Goal: Contribute content: Contribute content

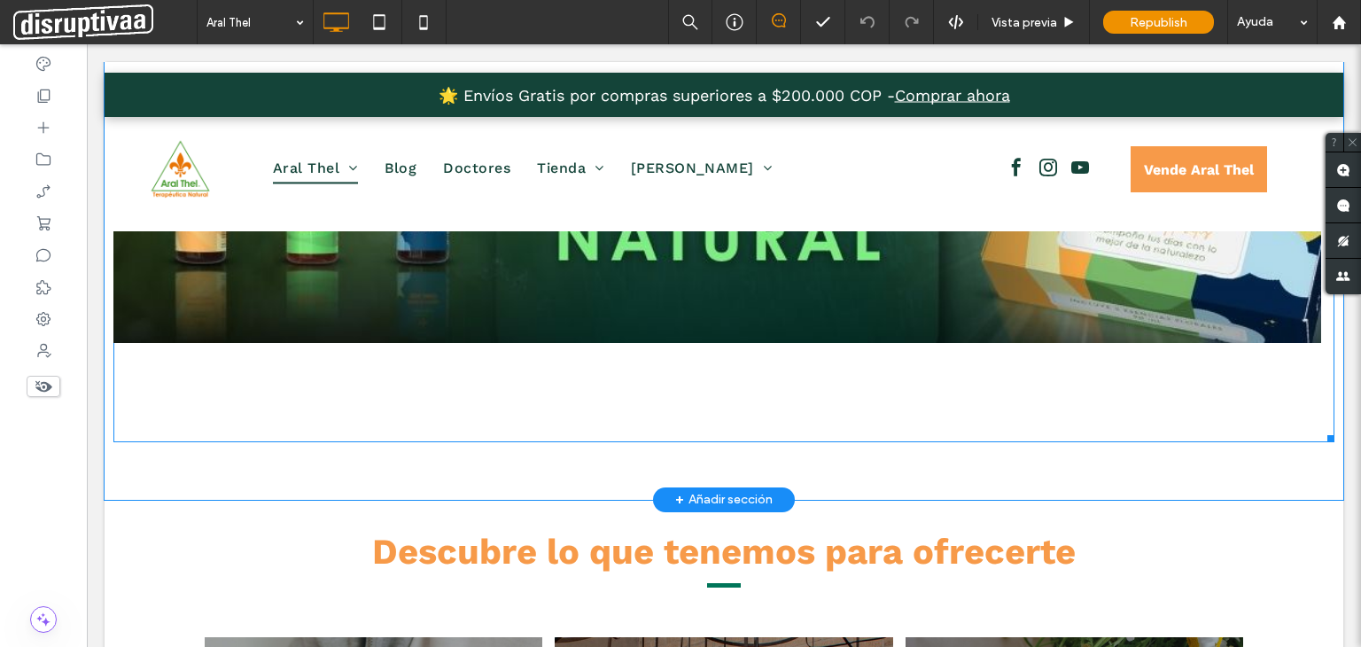
scroll to position [266, 0]
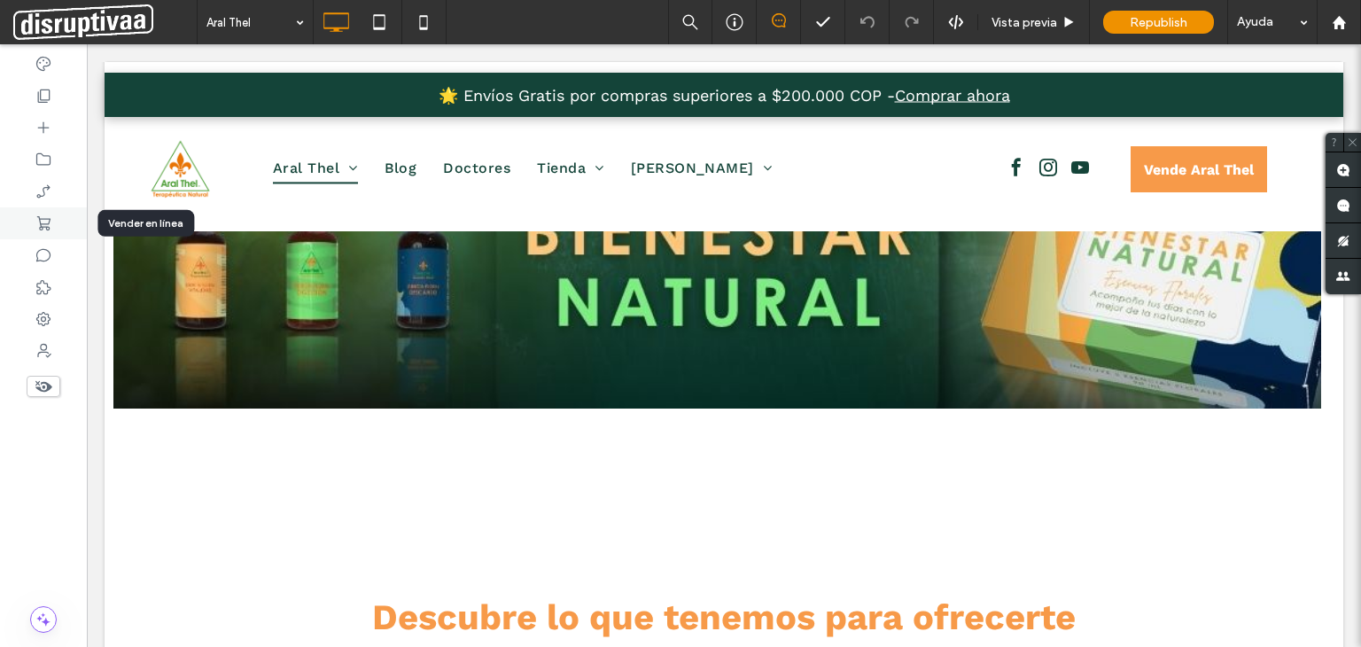
click at [45, 224] on icon at bounding box center [44, 223] width 18 height 18
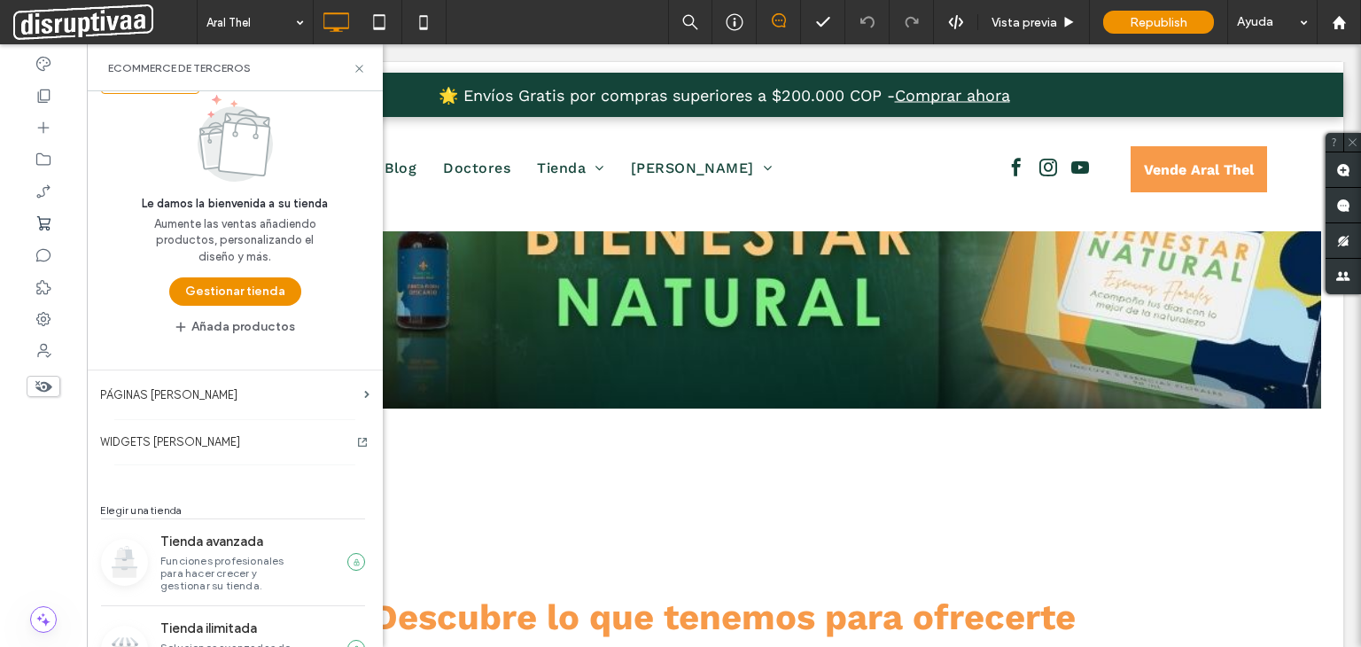
scroll to position [0, 0]
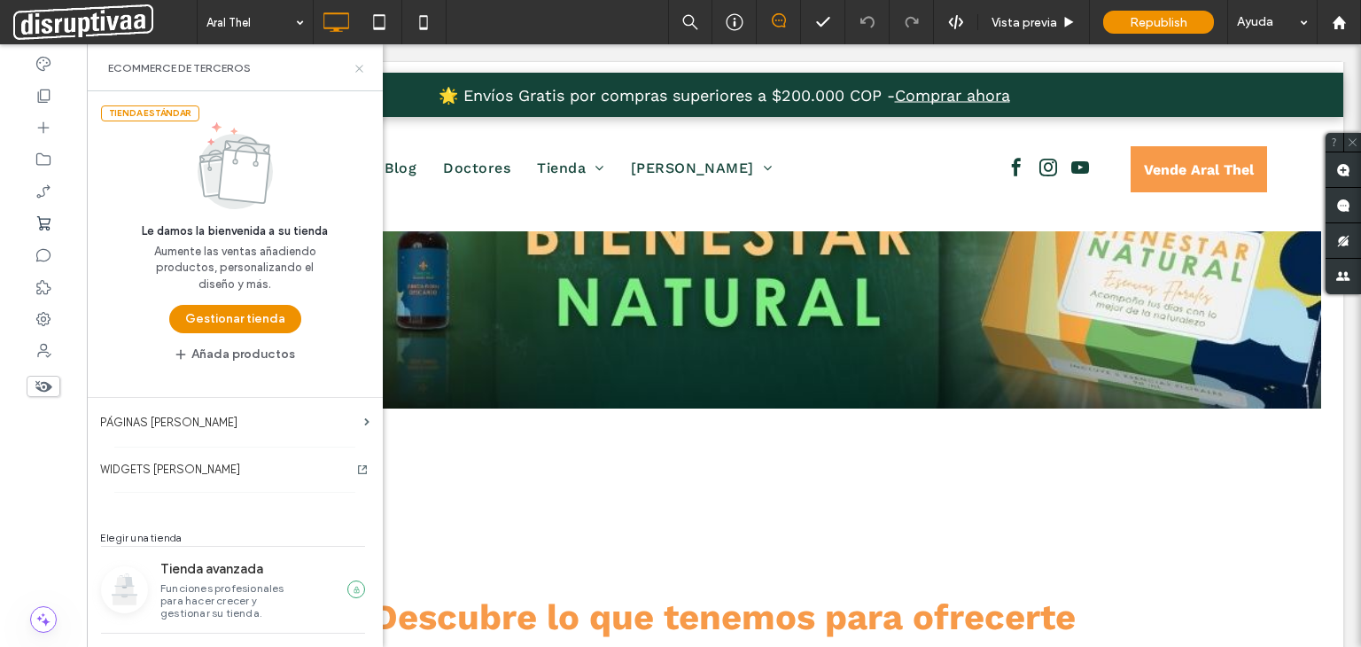
click at [355, 65] on icon at bounding box center [359, 68] width 13 height 13
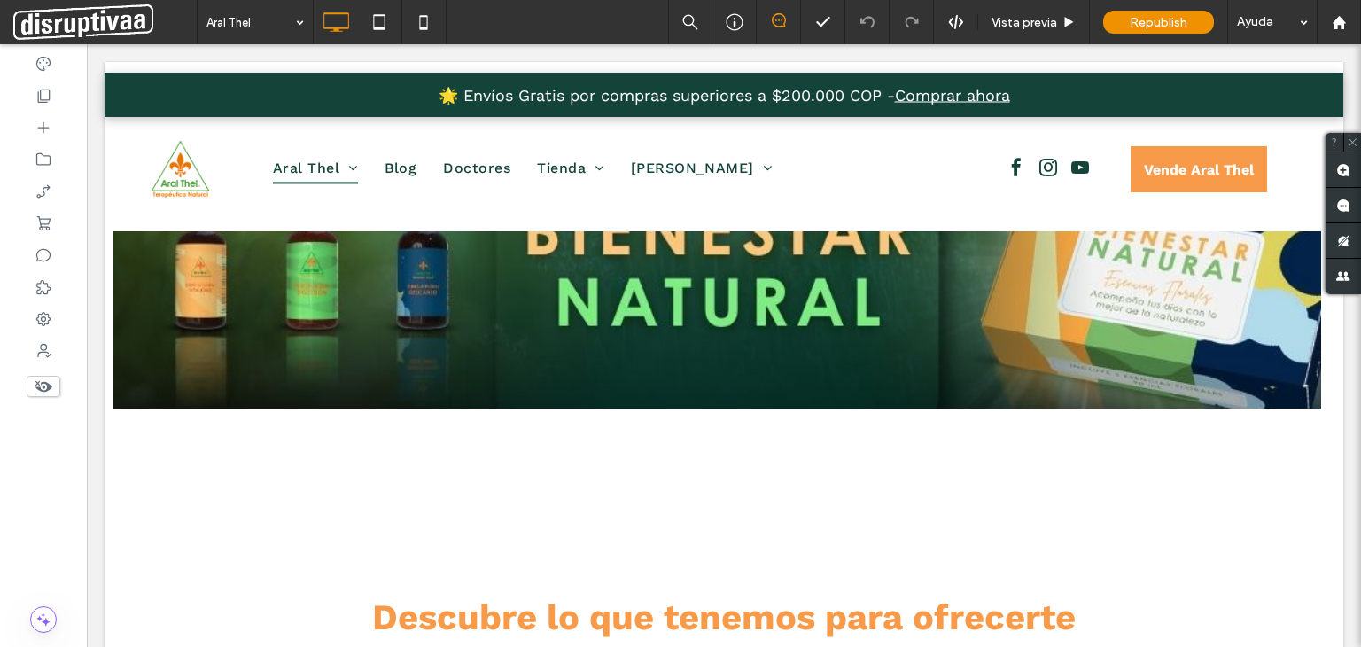
click at [44, 385] on use at bounding box center [43, 387] width 17 height 12
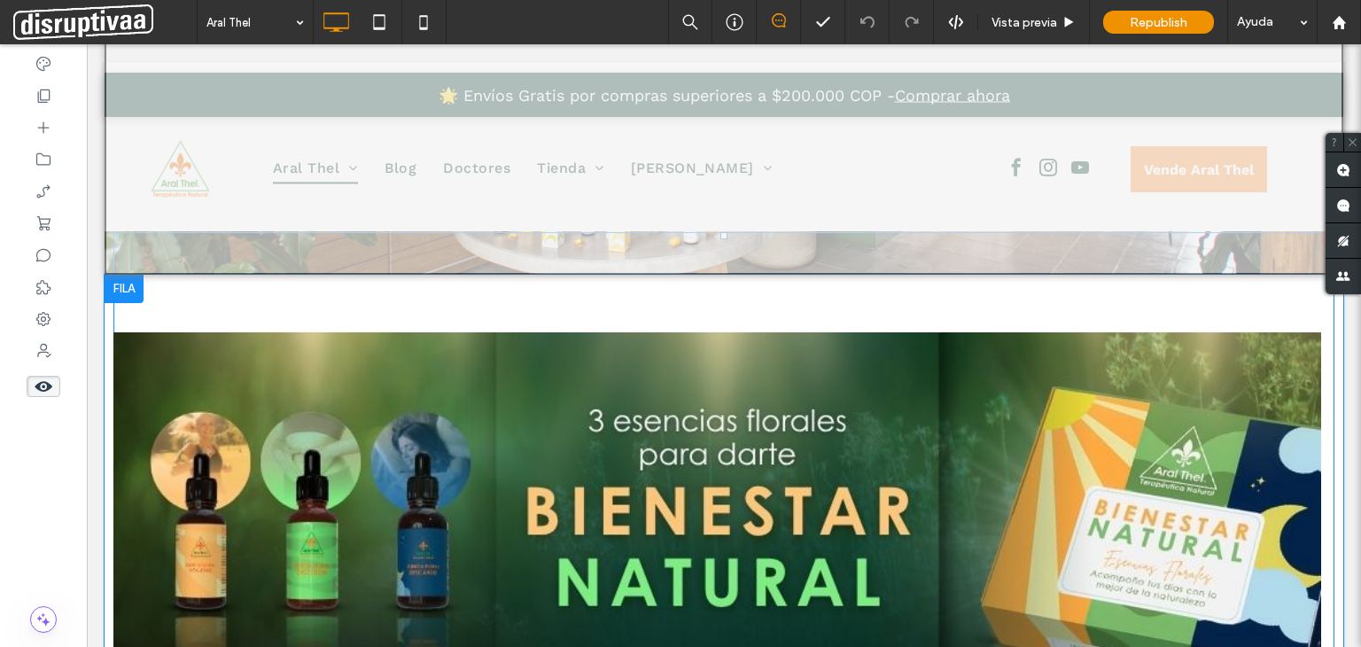
scroll to position [620, 0]
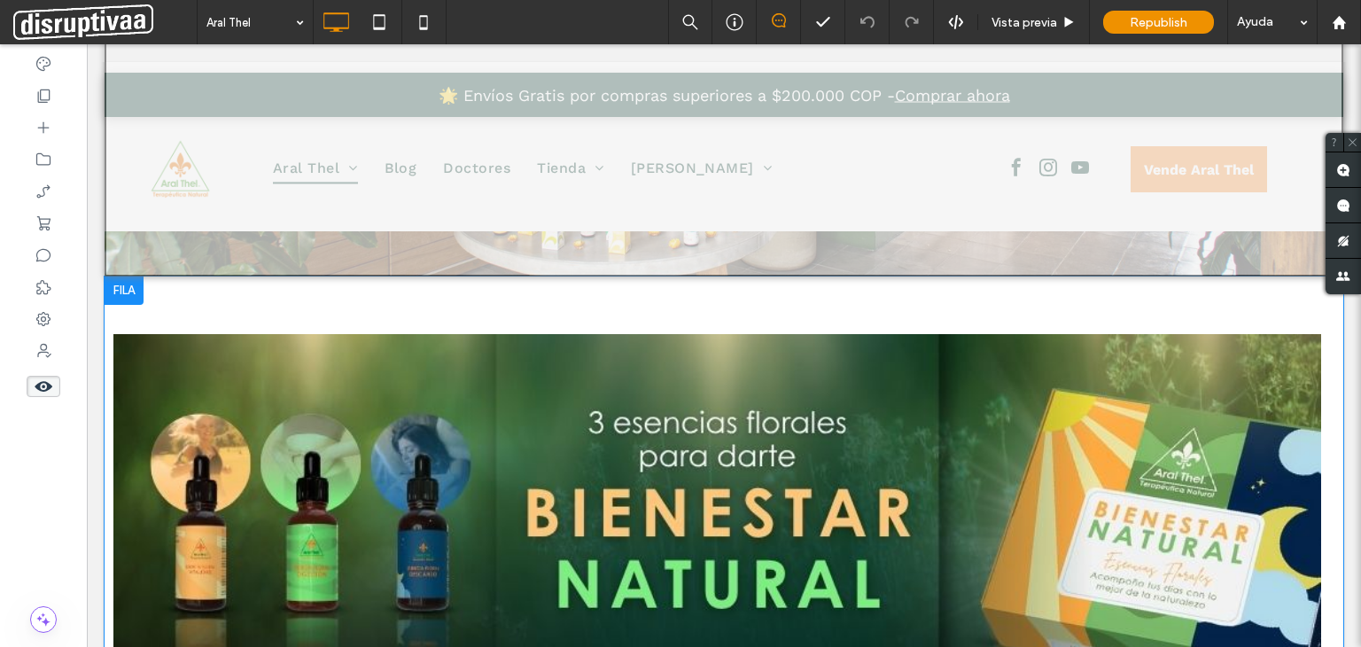
click at [120, 290] on div at bounding box center [124, 290] width 39 height 28
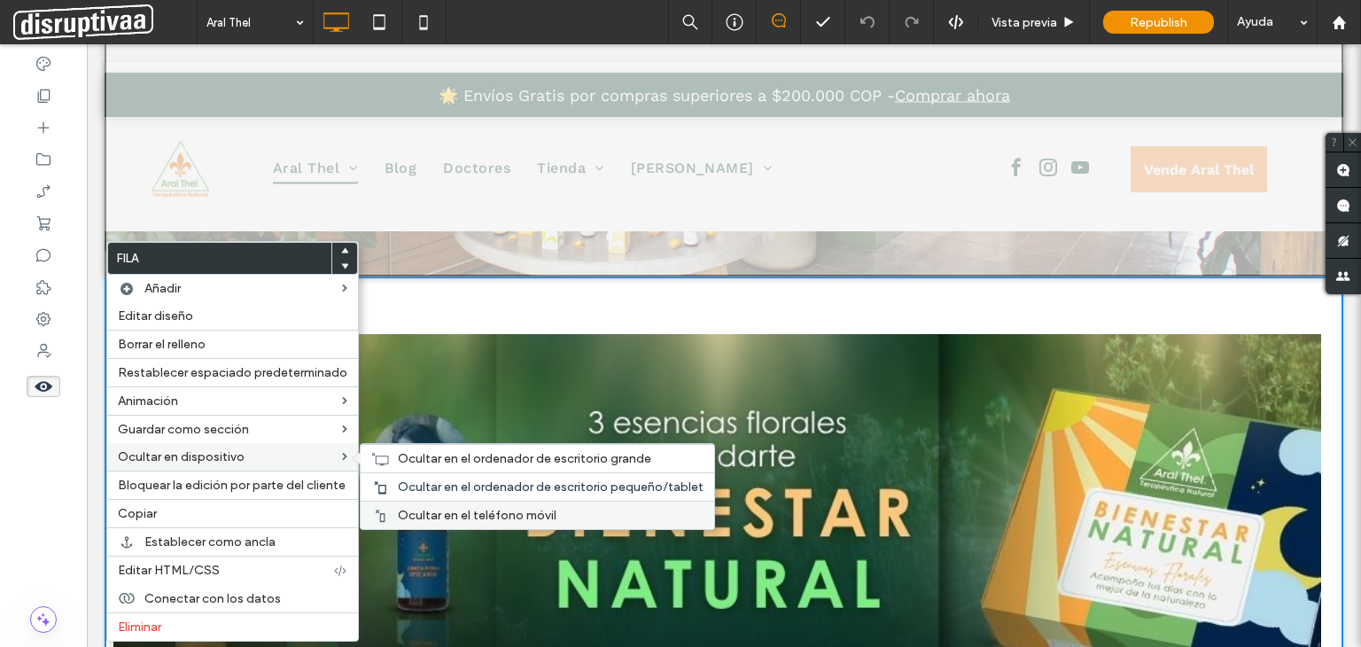
click at [433, 510] on span "Ocultar en el teléfono móvil" at bounding box center [477, 515] width 159 height 15
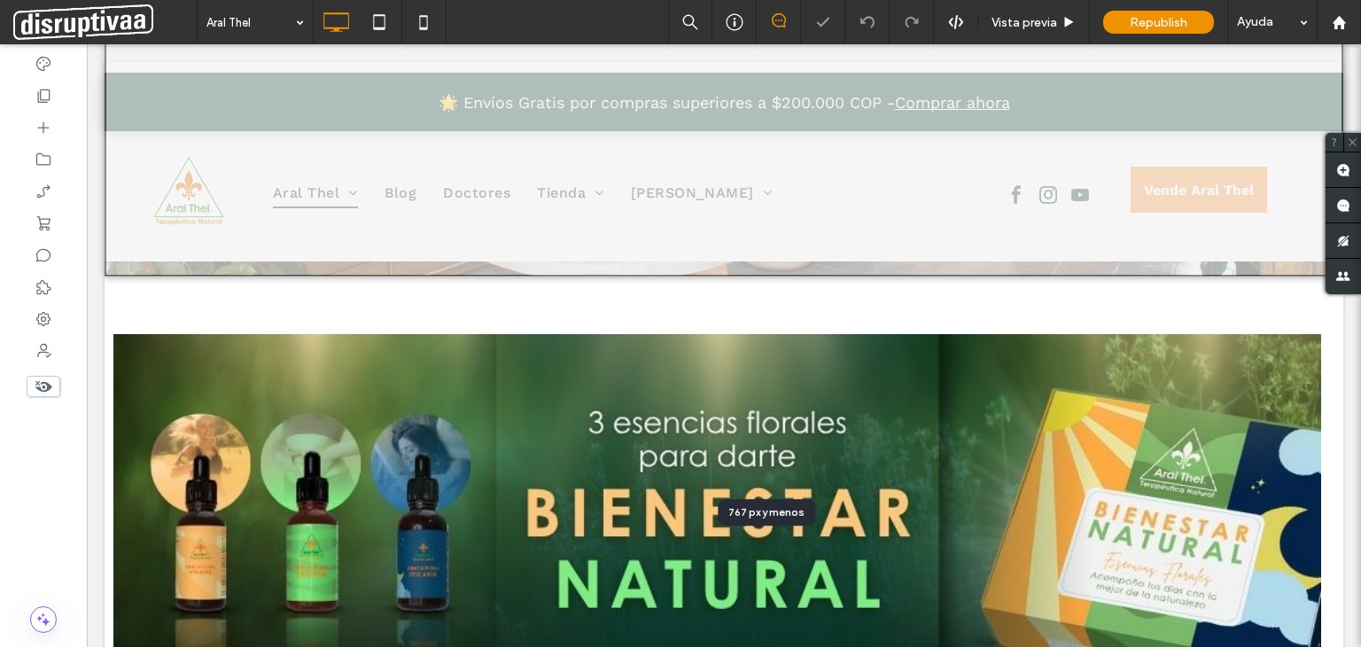
scroll to position [0, 0]
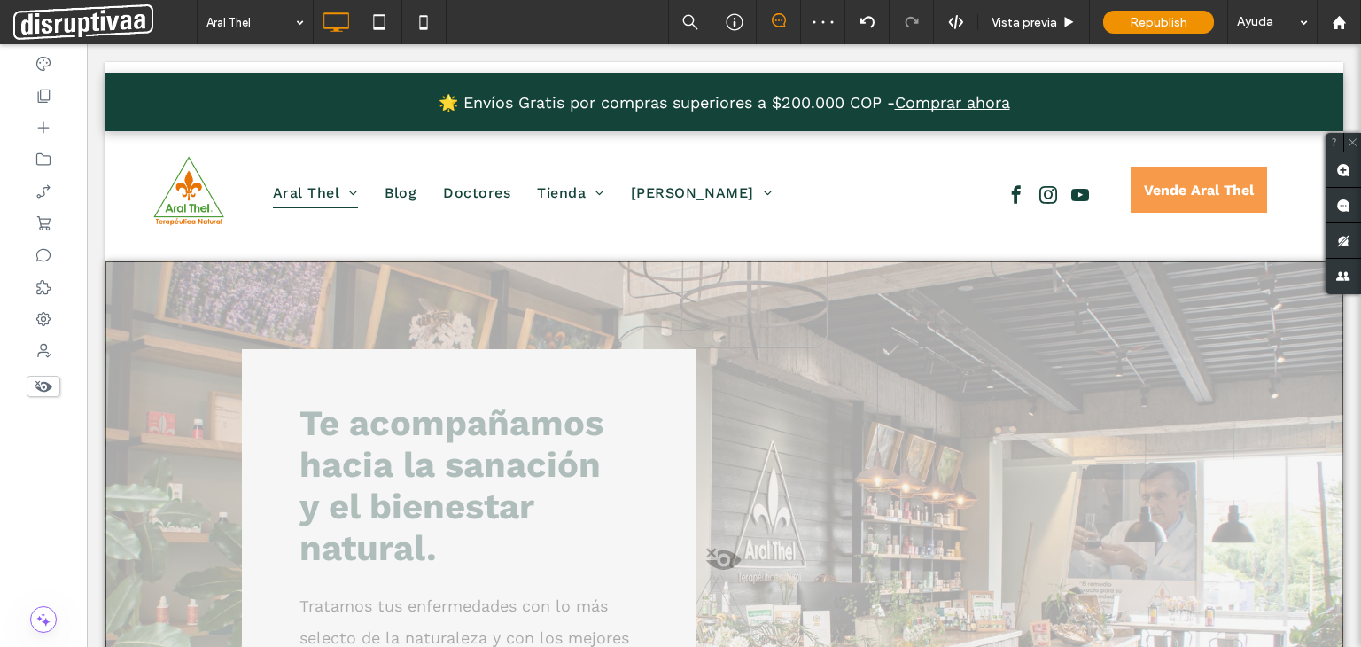
drag, startPoint x: 142, startPoint y: 330, endPoint x: 481, endPoint y: 325, distance: 339.3
click at [481, 325] on div at bounding box center [724, 578] width 1238 height 636
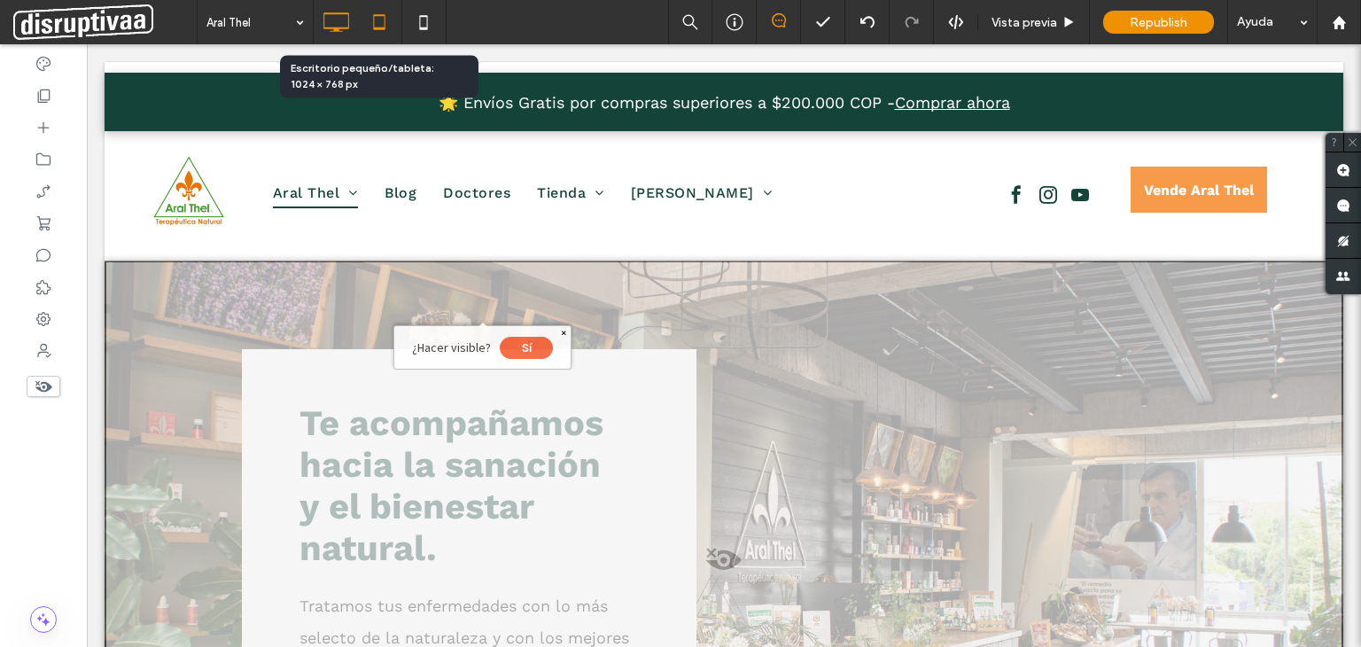
drag, startPoint x: 376, startPoint y: 20, endPoint x: 373, endPoint y: 34, distance: 13.6
click at [376, 20] on icon at bounding box center [378, 21] width 35 height 35
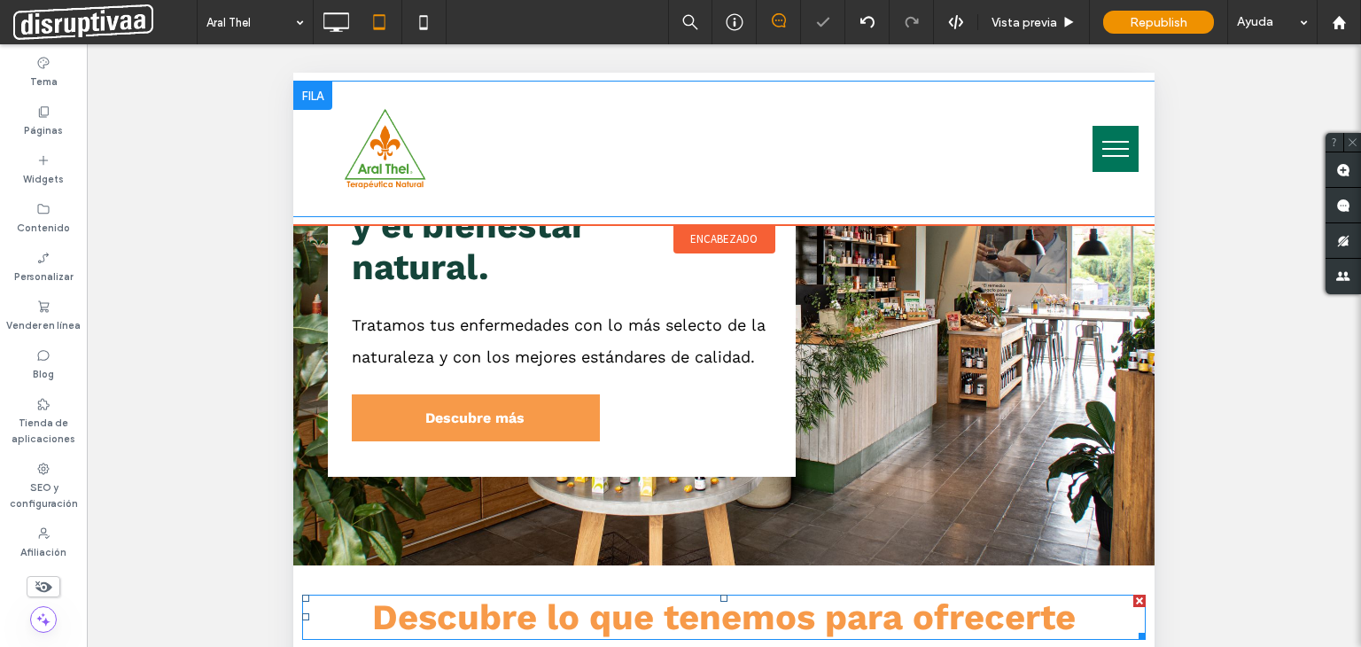
scroll to position [89, 0]
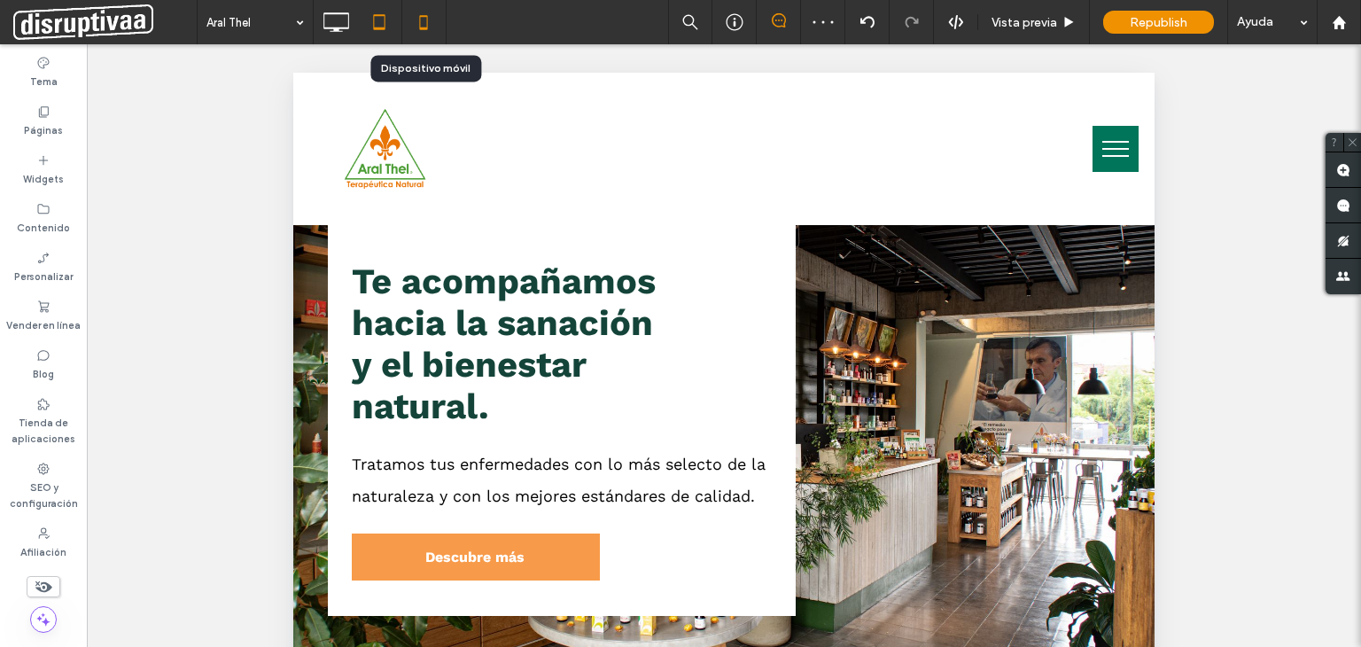
click at [431, 27] on icon at bounding box center [423, 21] width 35 height 35
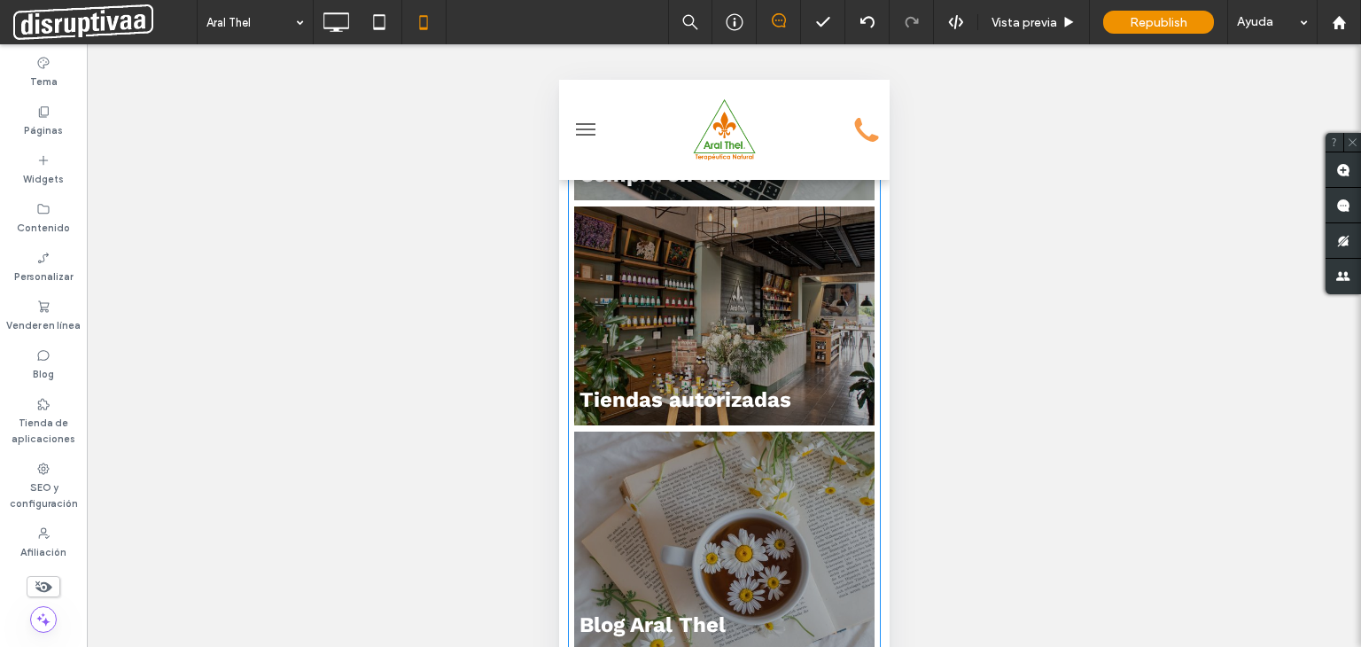
scroll to position [0, 0]
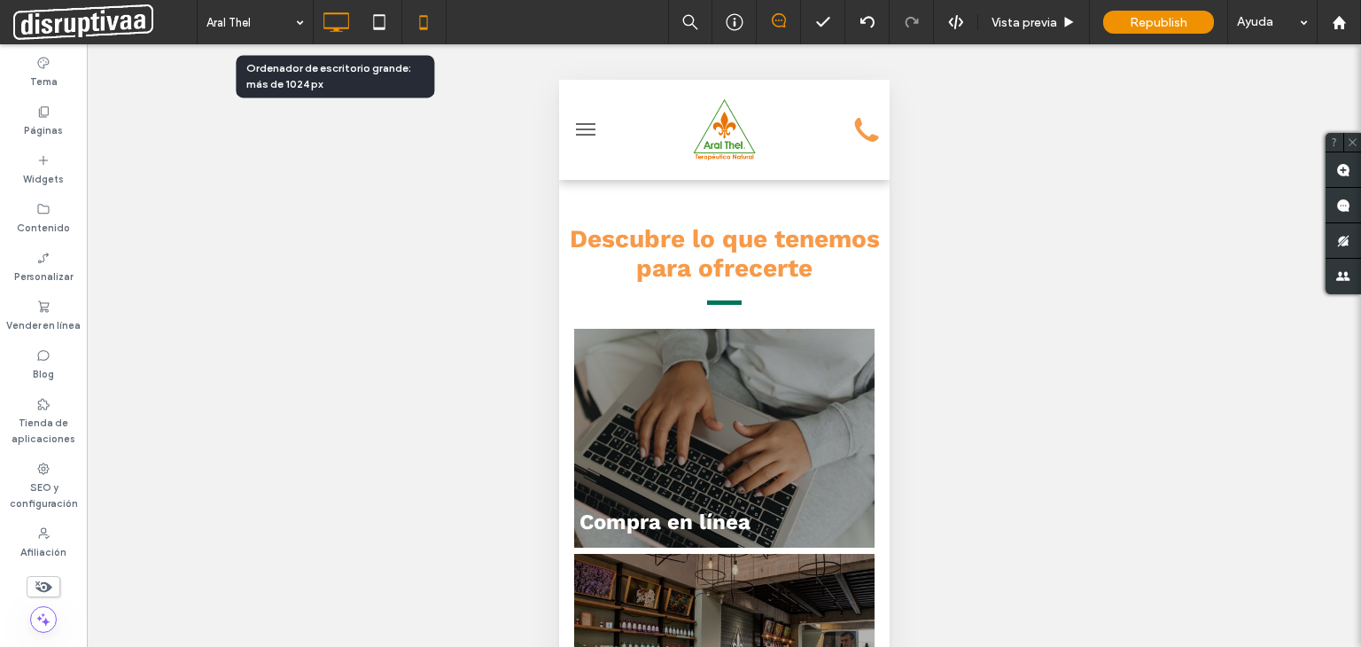
click at [325, 17] on icon at bounding box center [335, 21] width 35 height 35
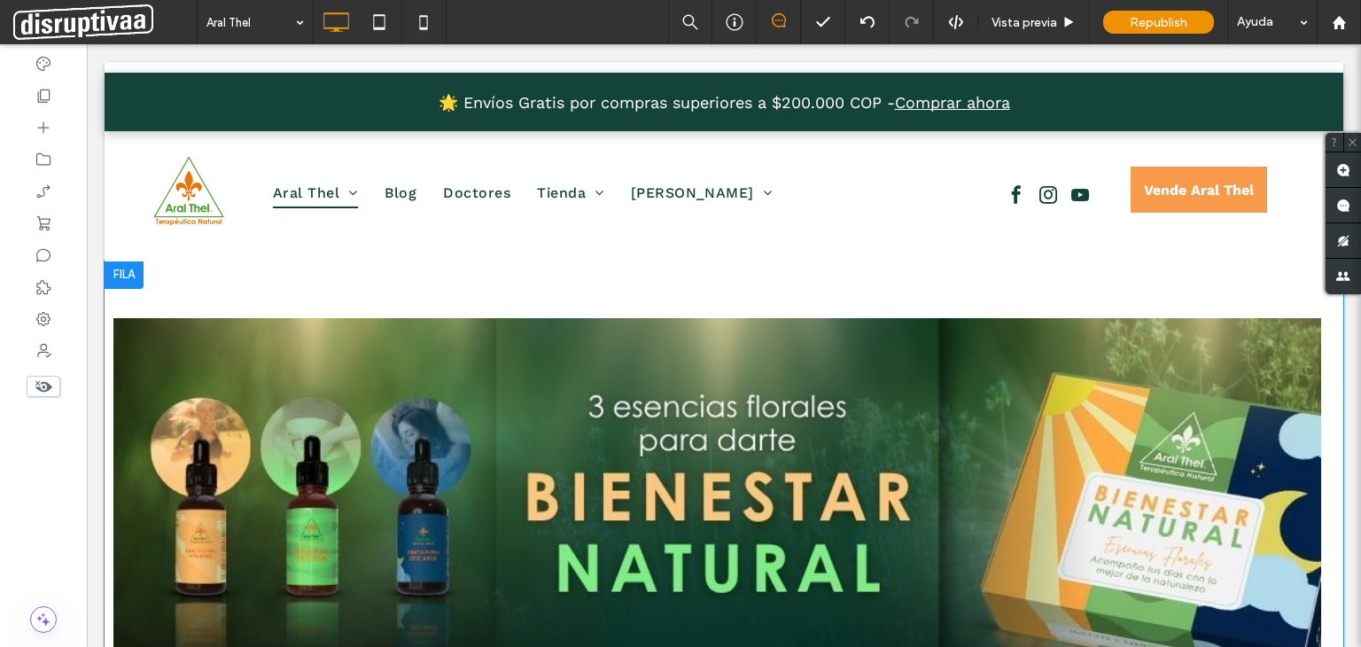
click at [127, 282] on div at bounding box center [124, 274] width 39 height 28
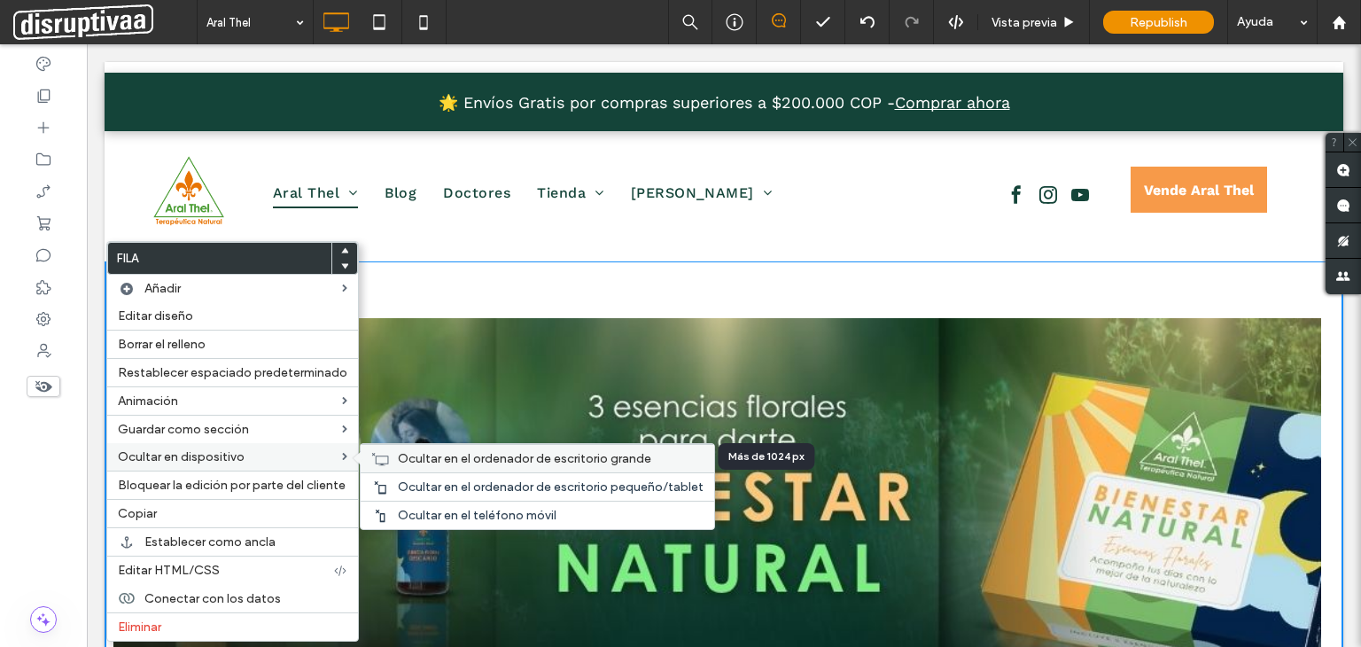
click at [572, 463] on span "Ocultar en el ordenador de escritorio grande" at bounding box center [524, 458] width 253 height 15
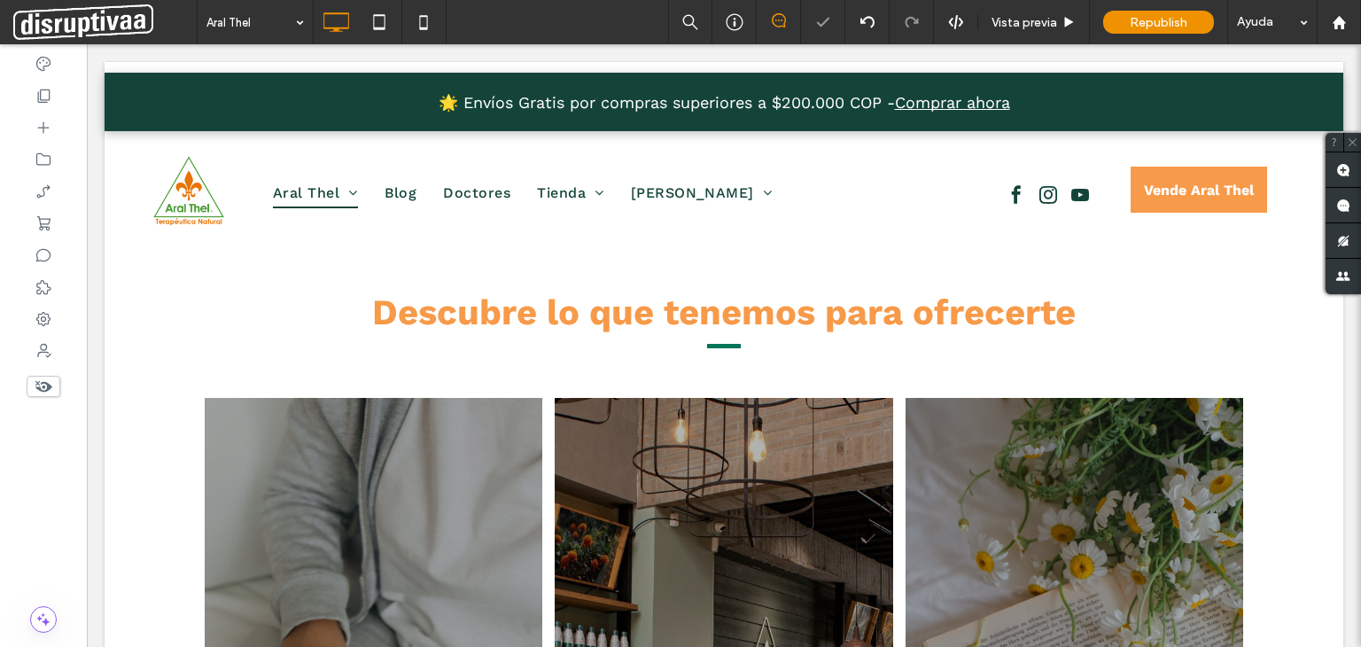
click at [45, 382] on use at bounding box center [43, 387] width 17 height 12
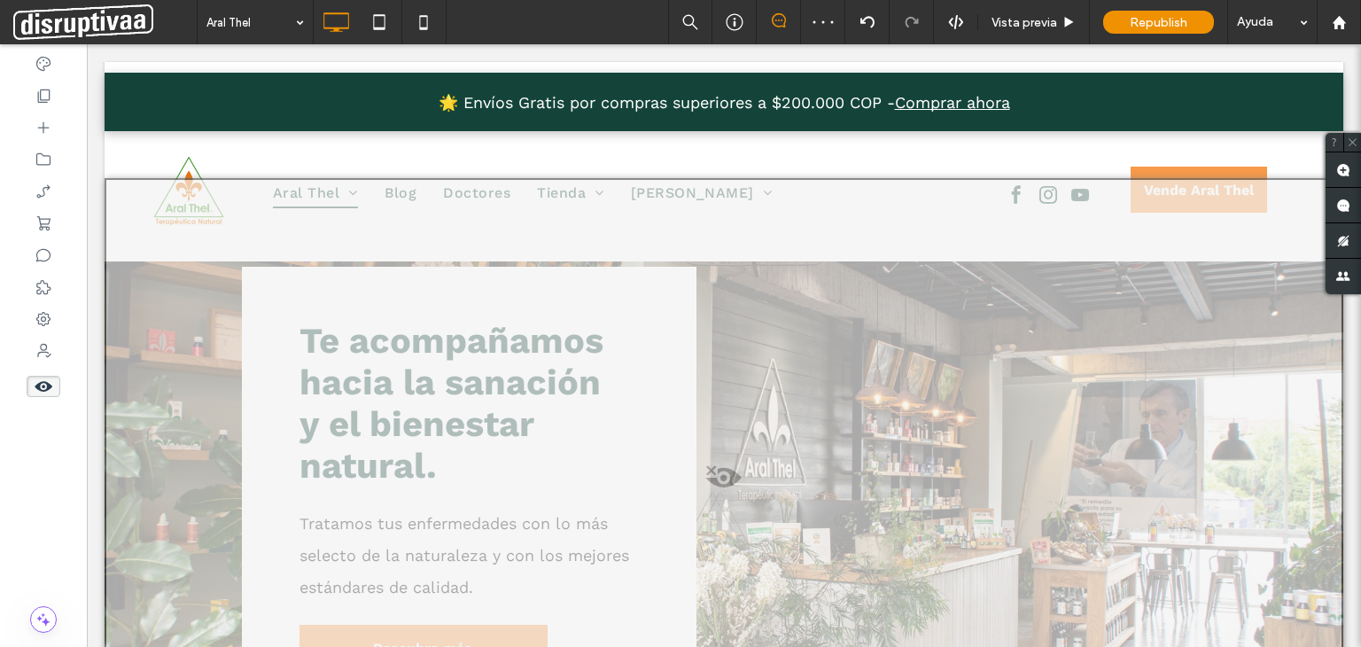
scroll to position [177, 0]
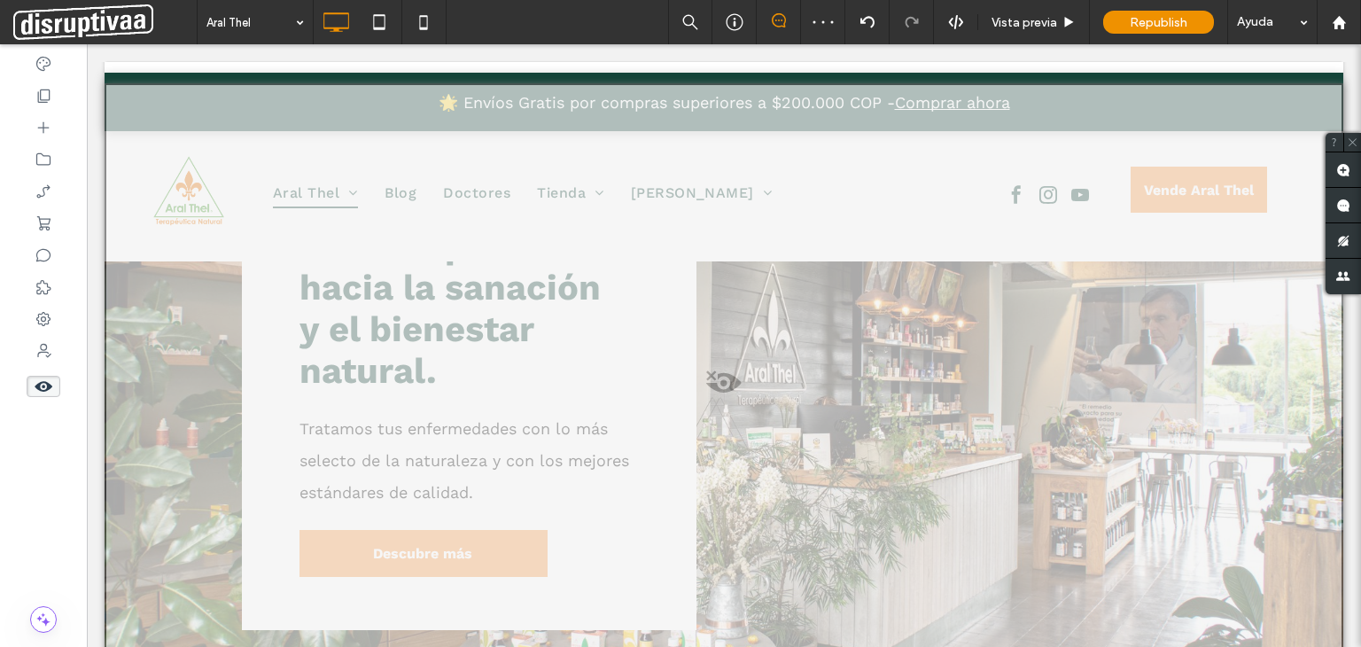
click at [593, 407] on div at bounding box center [724, 401] width 1238 height 636
click at [637, 431] on button "Sí" at bounding box center [638, 429] width 53 height 22
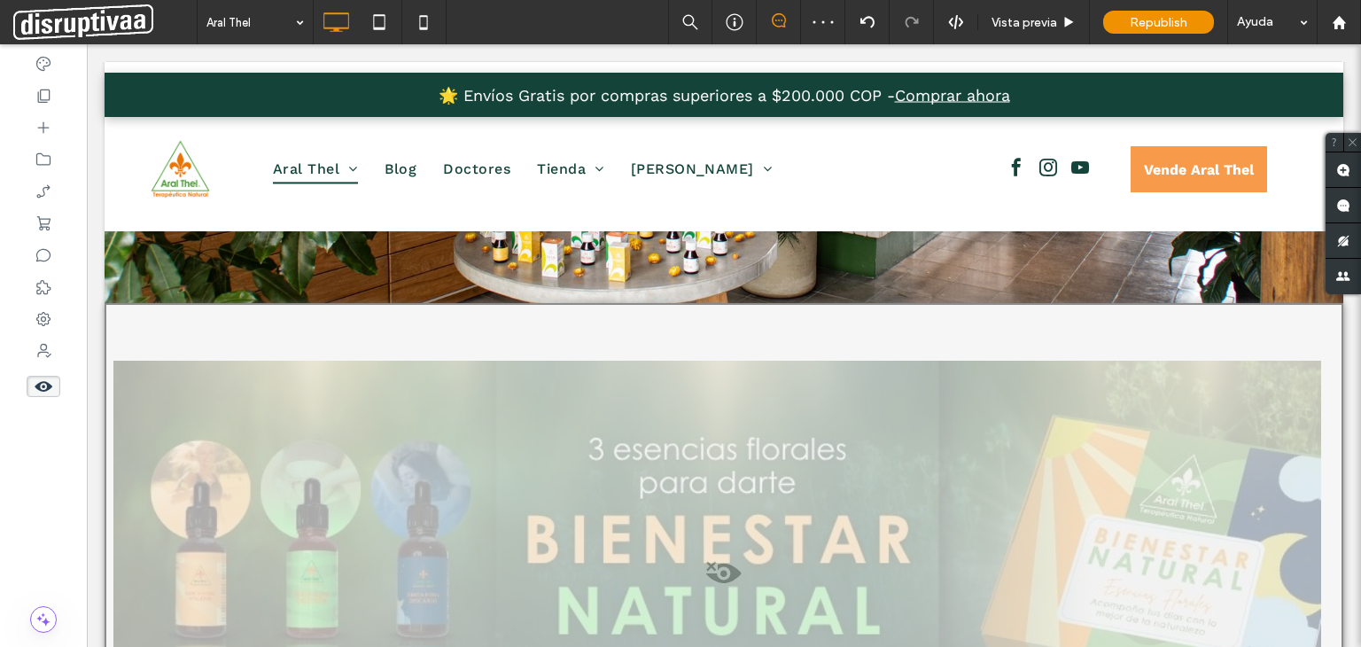
scroll to position [502, 0]
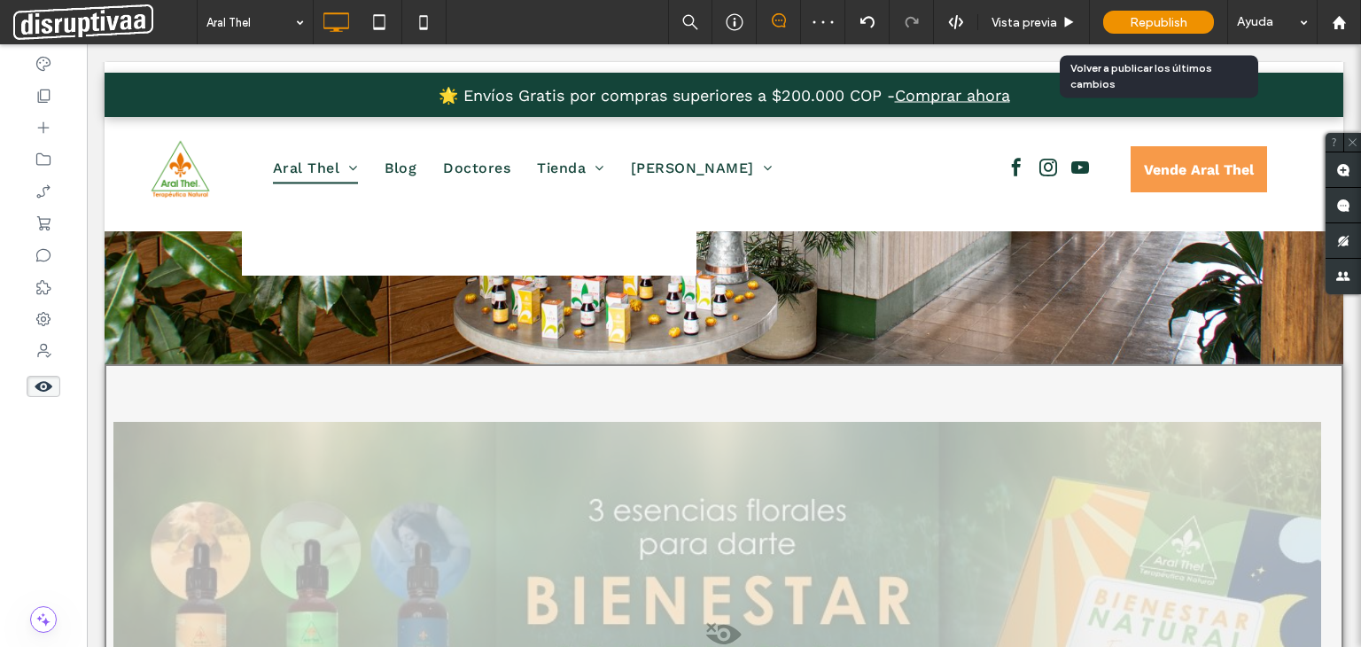
click at [1135, 20] on span "Republish" at bounding box center [1158, 22] width 58 height 15
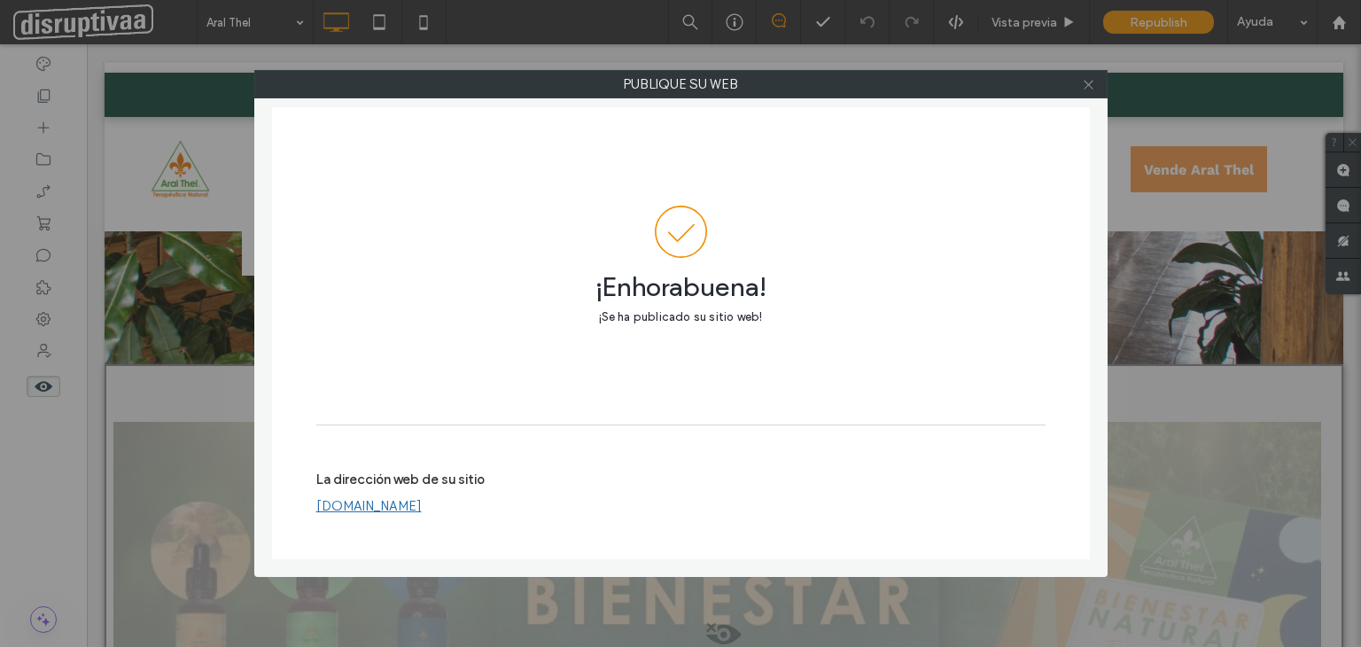
click at [1088, 81] on icon at bounding box center [1088, 84] width 13 height 13
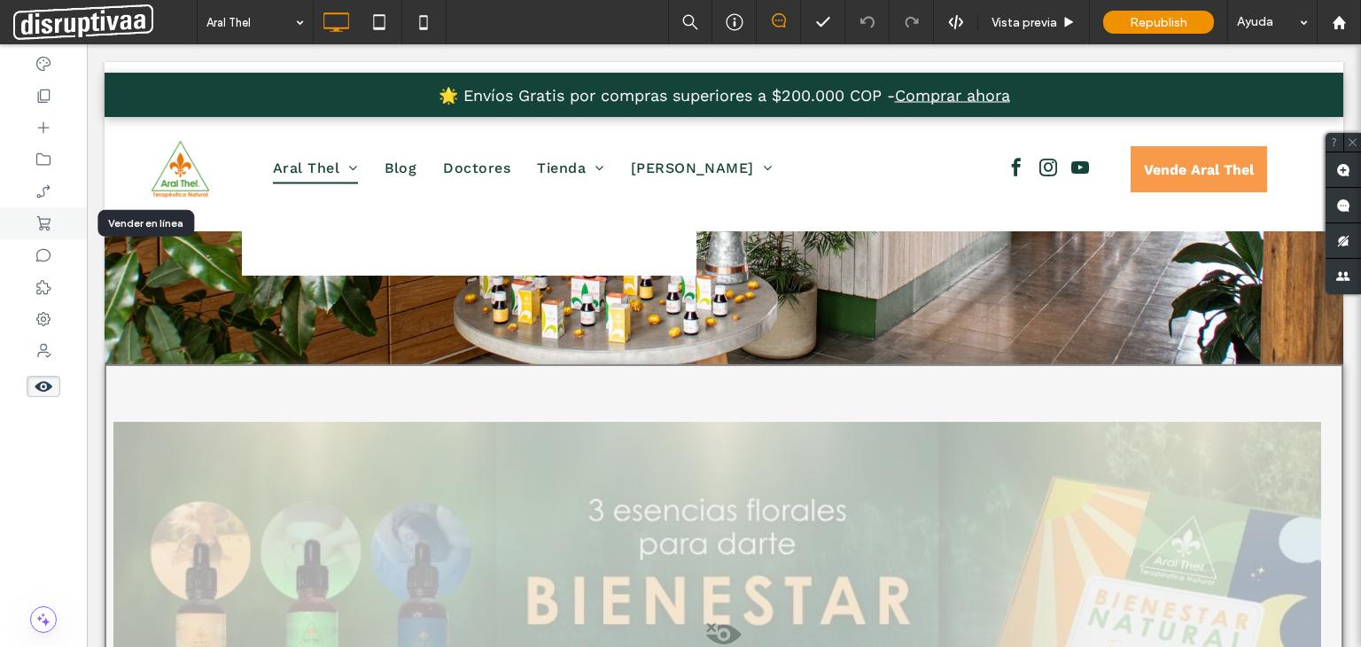
click at [41, 224] on use at bounding box center [43, 223] width 13 height 14
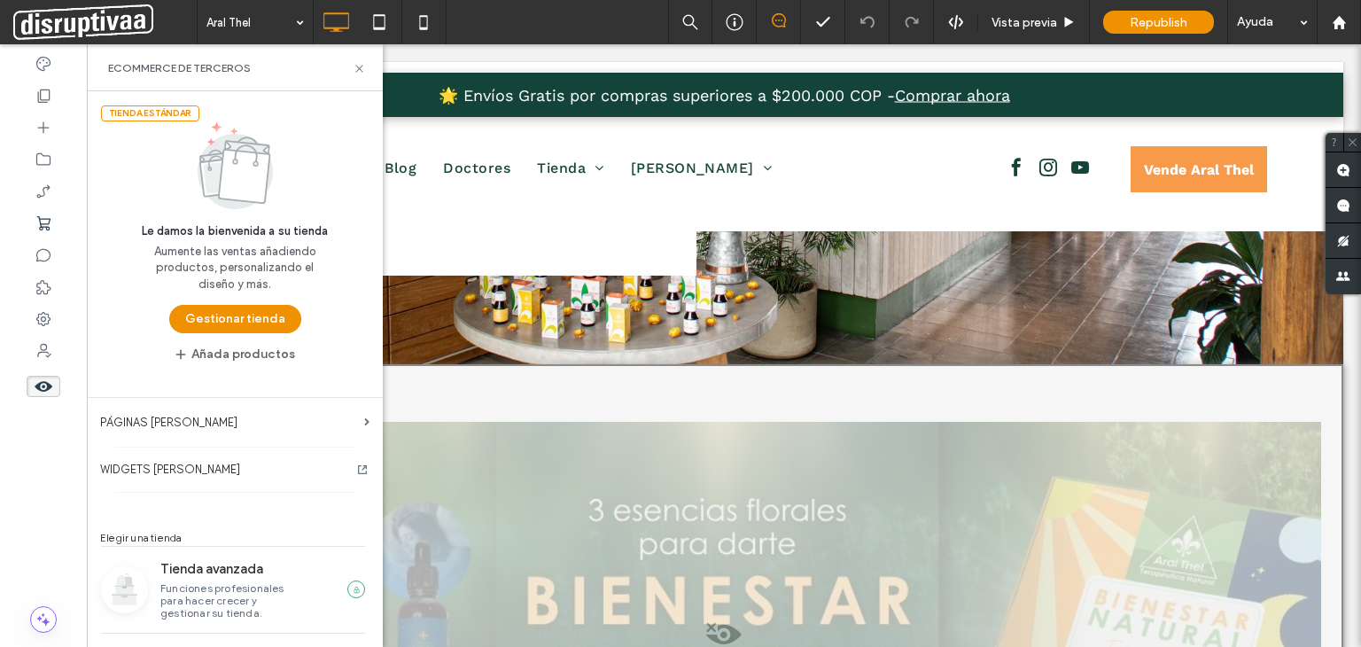
click at [252, 318] on button "Gestionar tienda" at bounding box center [235, 319] width 132 height 28
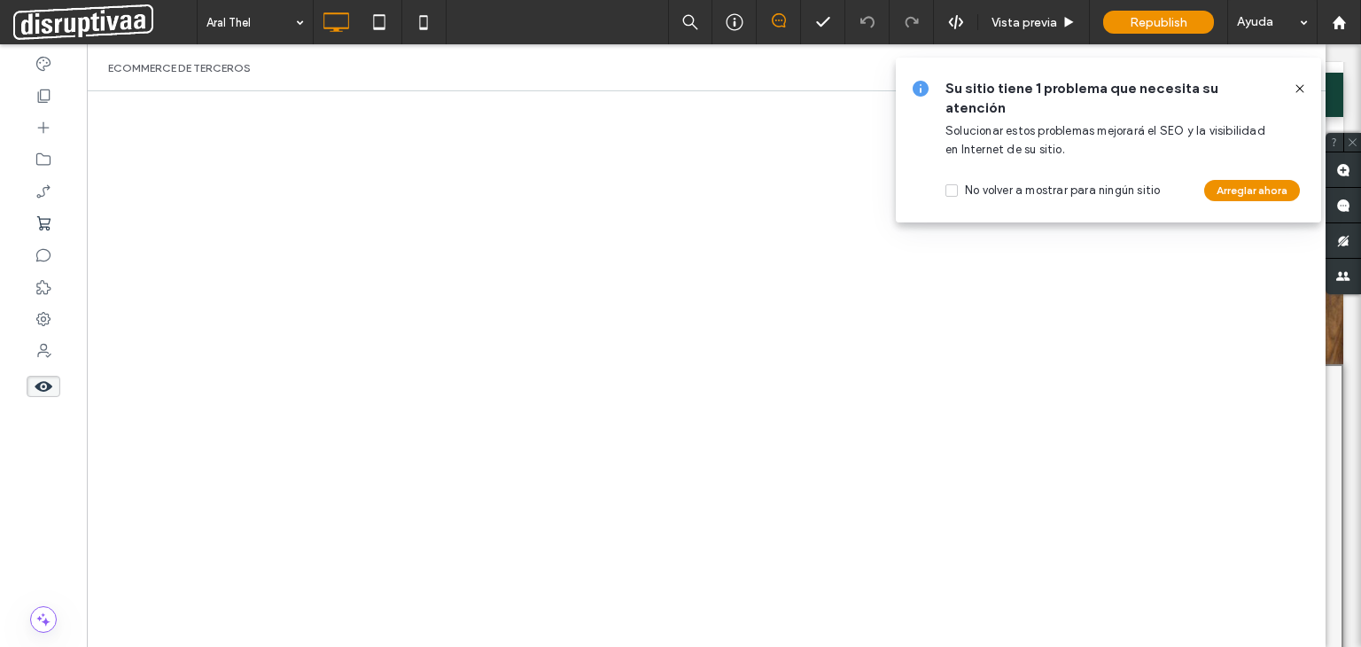
click at [1300, 87] on use at bounding box center [1299, 88] width 8 height 8
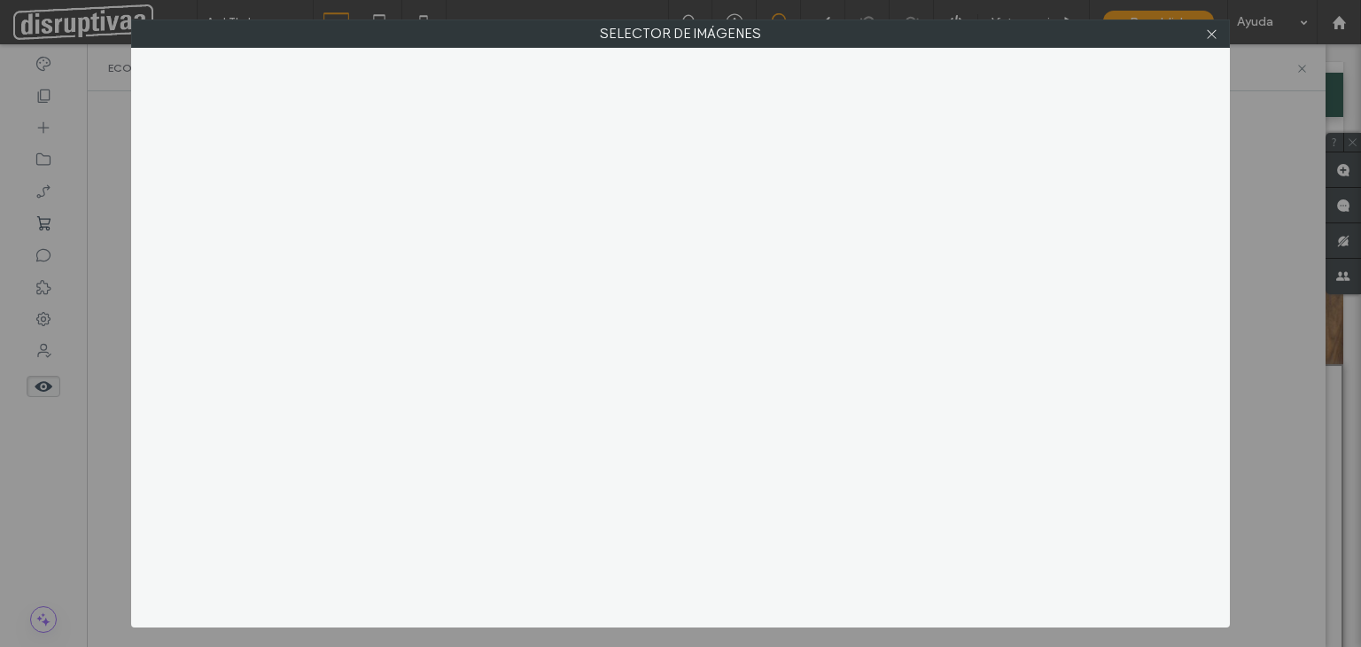
click at [1238, 205] on div "Selector de imágenes" at bounding box center [680, 323] width 1361 height 647
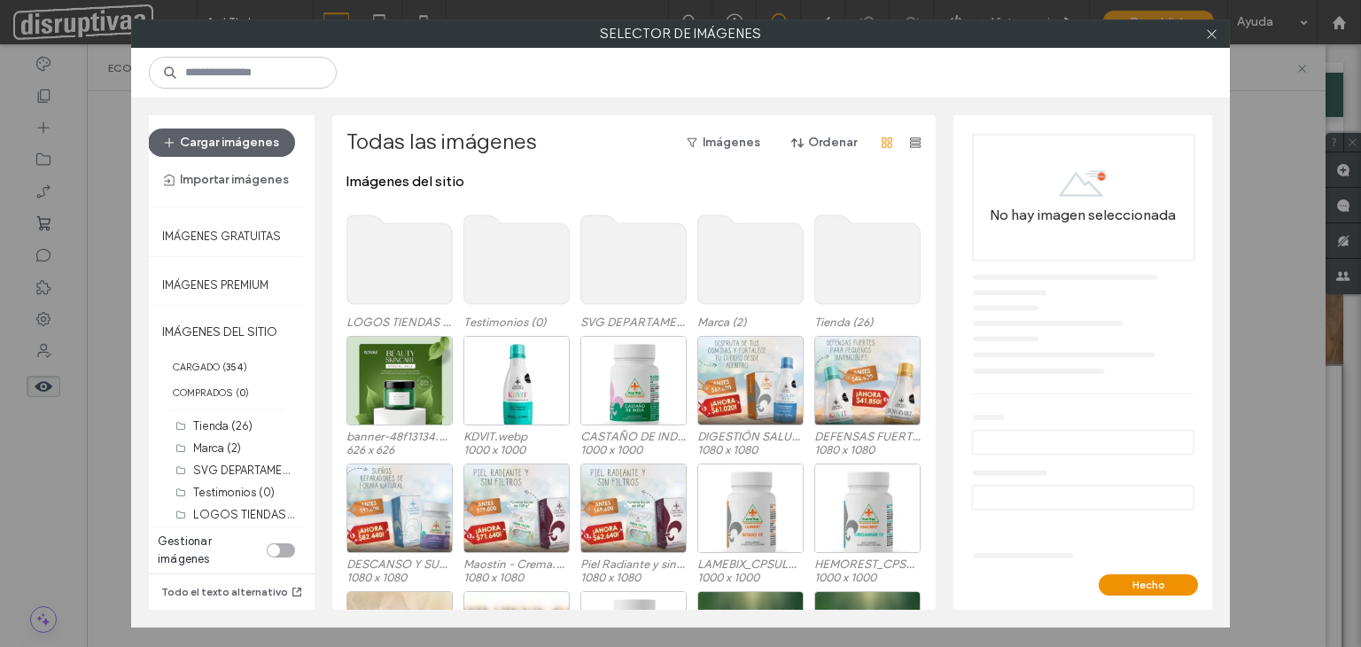
click at [892, 250] on use at bounding box center [867, 259] width 105 height 89
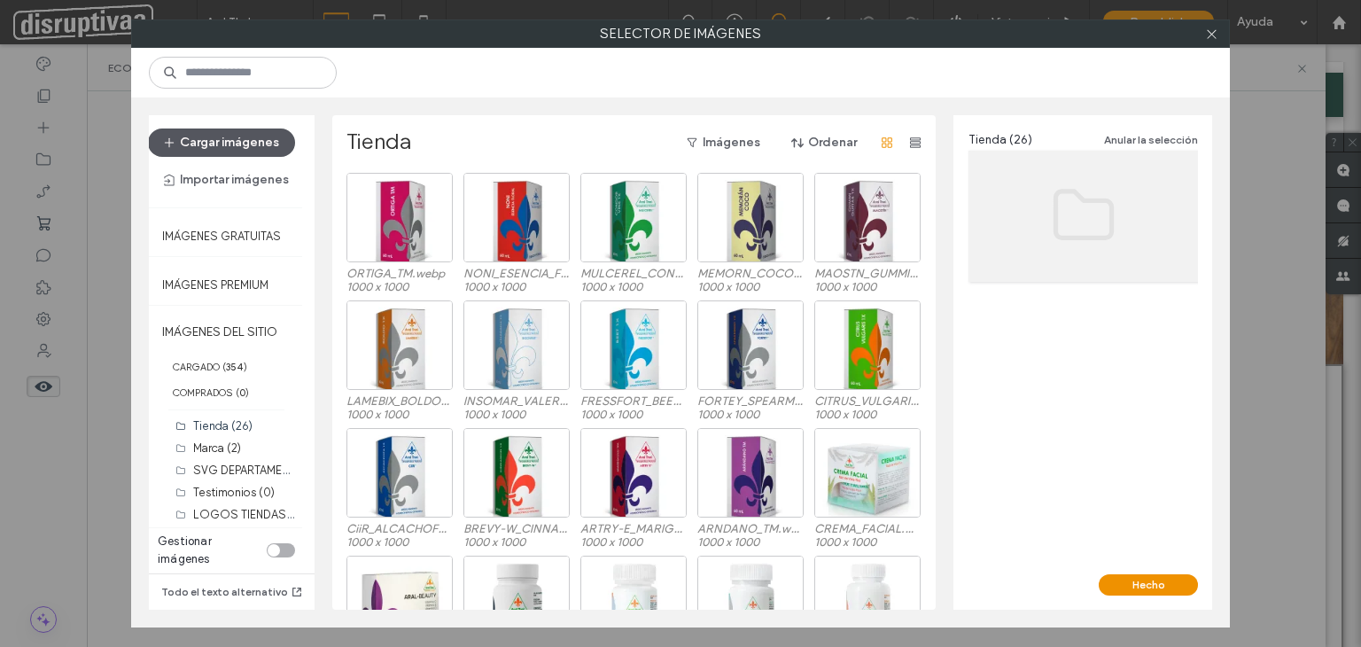
click at [224, 136] on button "Cargar imágenes" at bounding box center [221, 142] width 147 height 28
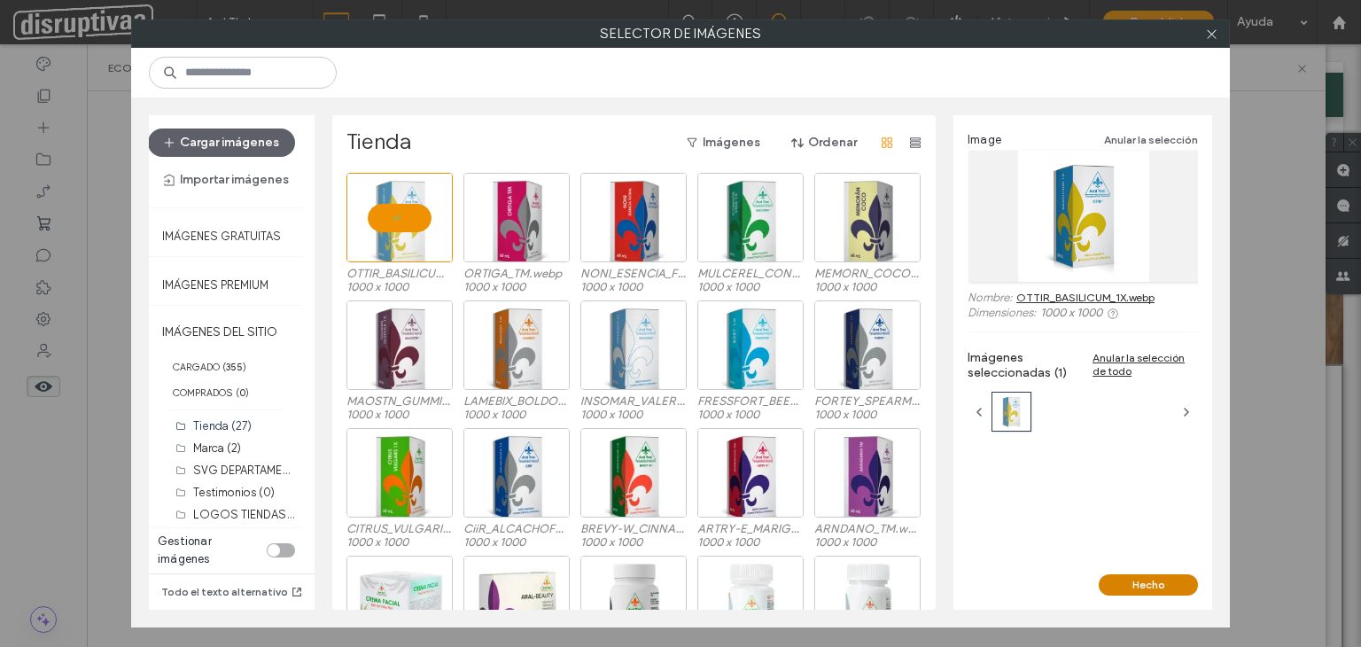
click at [1144, 584] on button "Hecho" at bounding box center [1147, 584] width 99 height 21
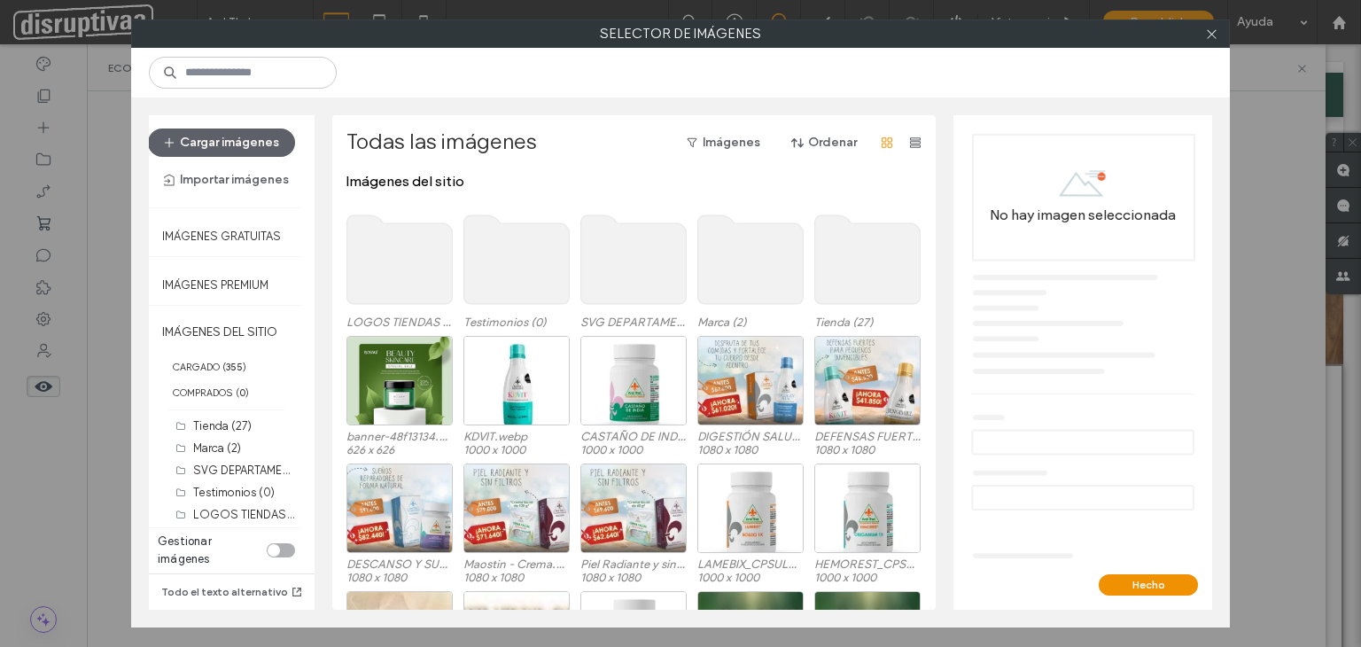
click at [876, 260] on use at bounding box center [867, 259] width 105 height 89
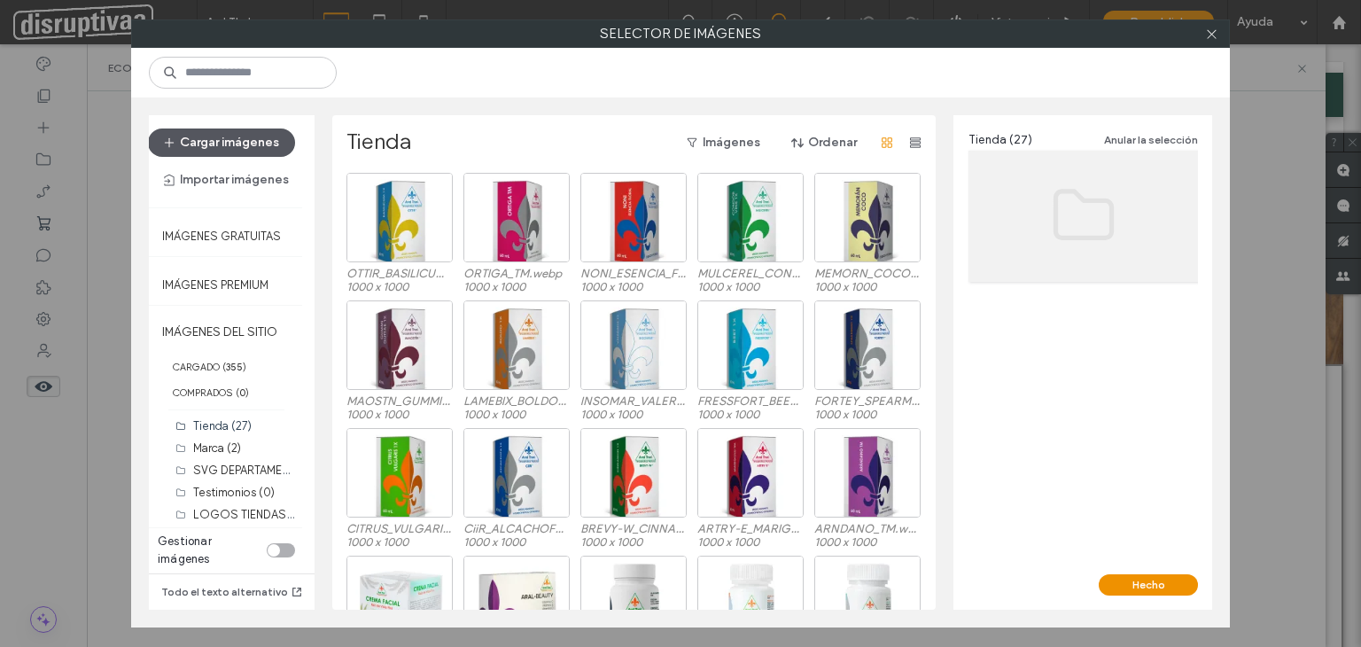
click at [251, 143] on button "Cargar imágenes" at bounding box center [221, 142] width 147 height 28
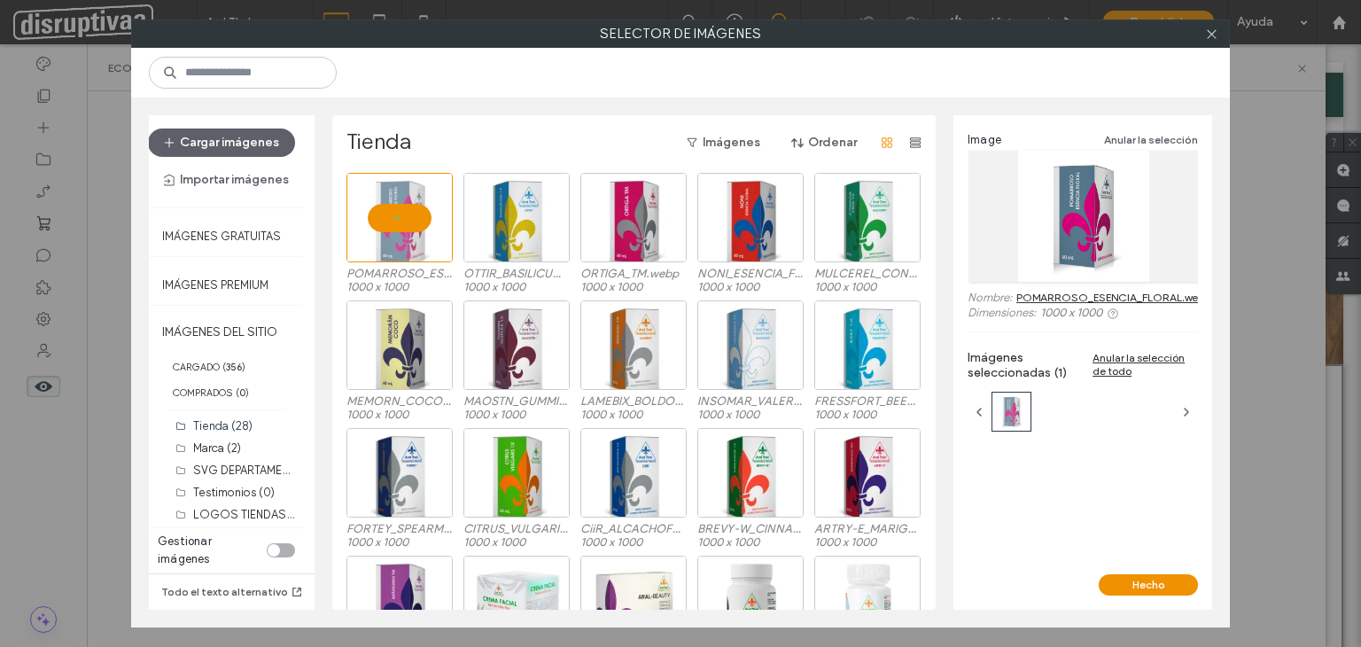
click at [1162, 586] on button "Hecho" at bounding box center [1147, 584] width 99 height 21
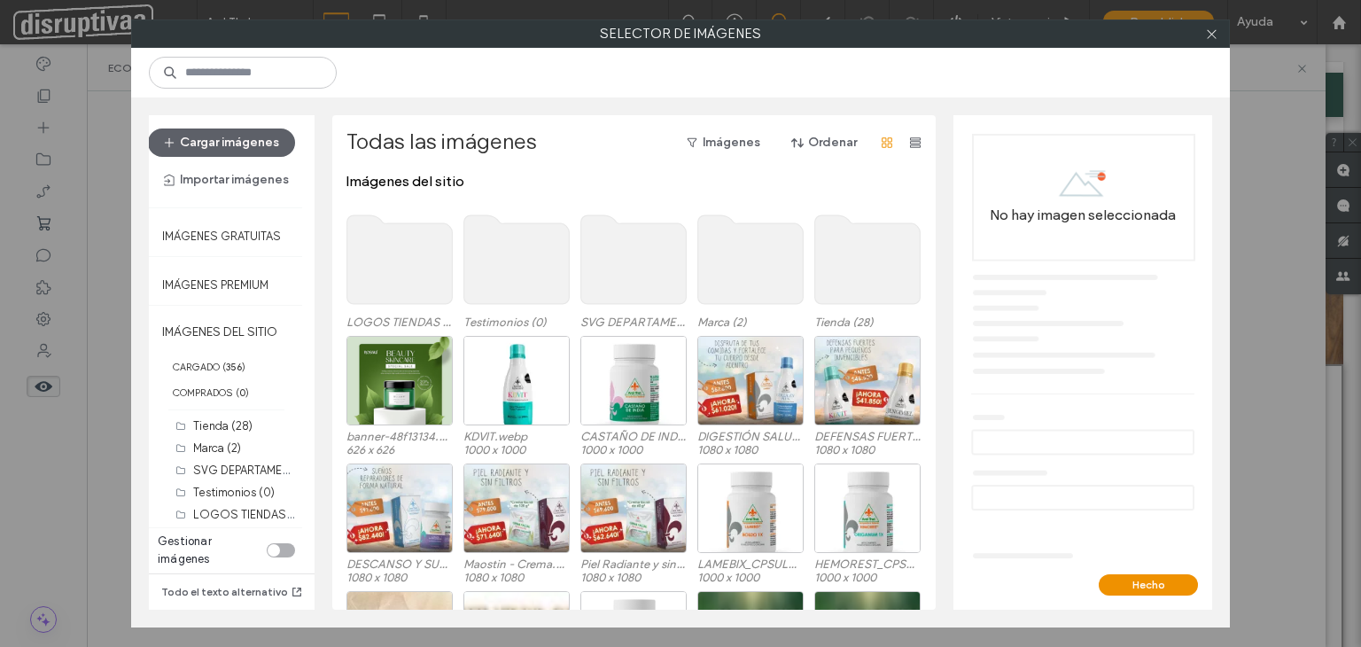
click at [844, 256] on use at bounding box center [867, 259] width 105 height 89
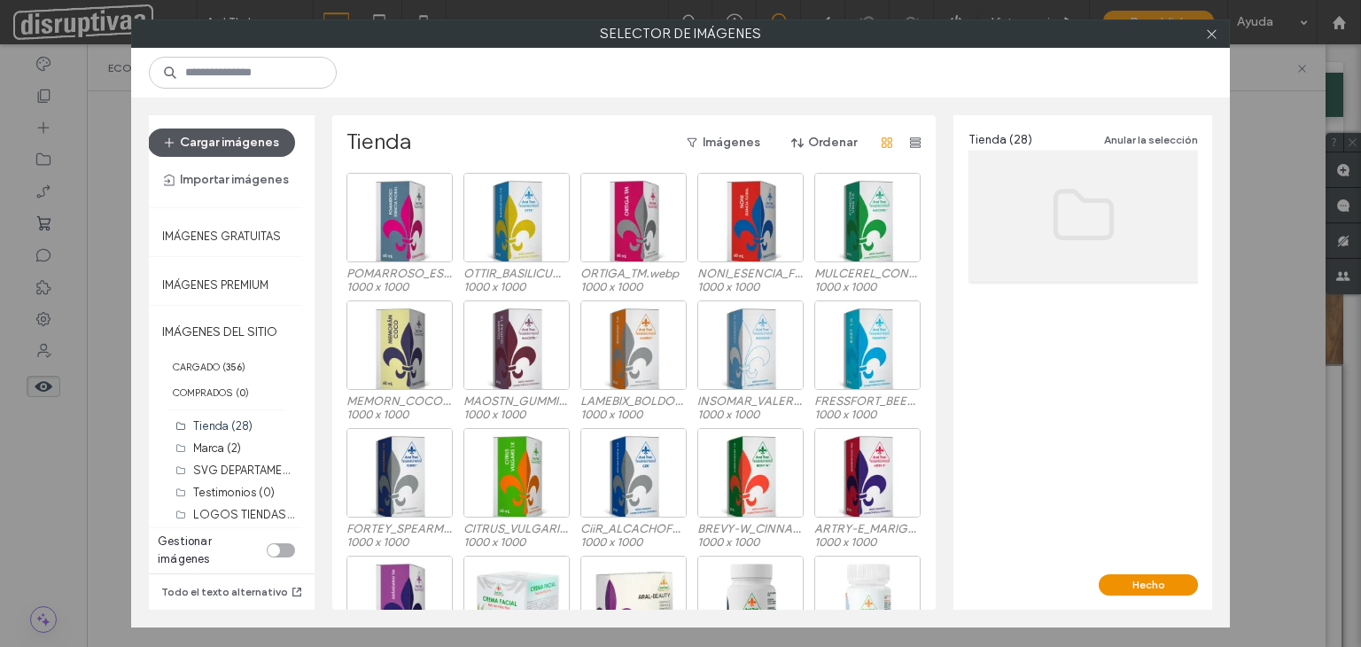
click at [259, 141] on button "Cargar imágenes" at bounding box center [221, 142] width 147 height 28
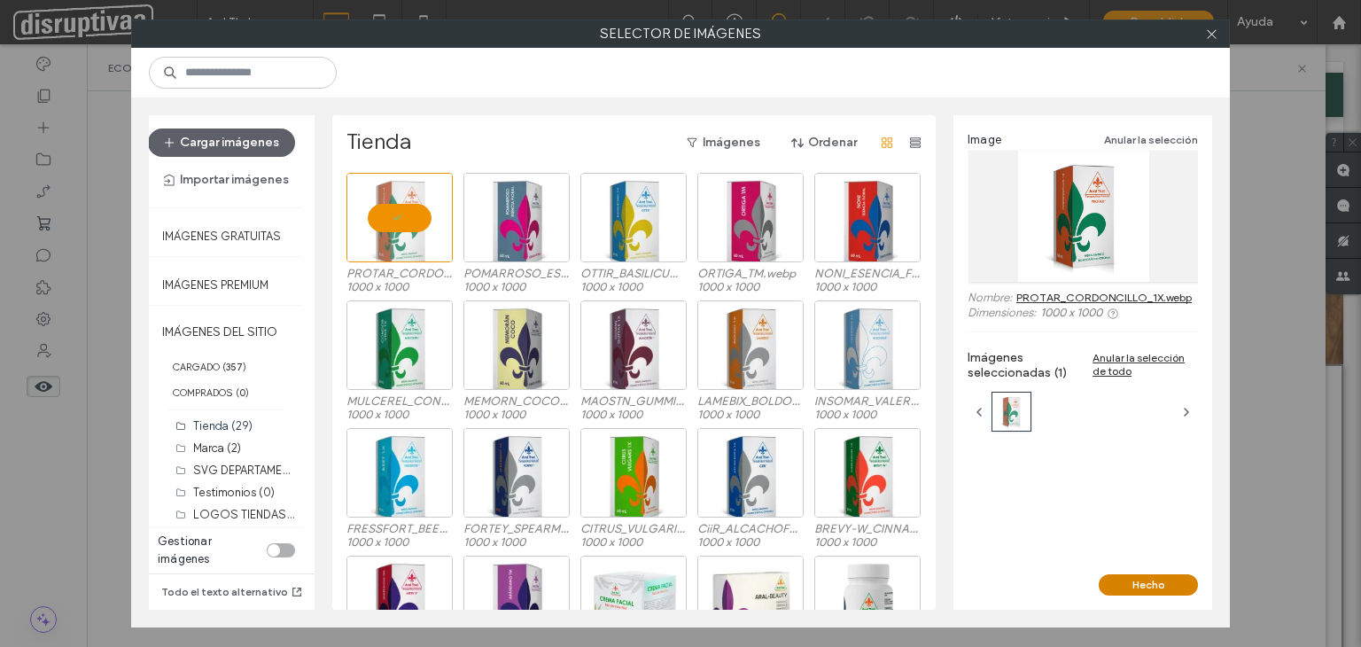
click at [1155, 579] on button "Hecho" at bounding box center [1147, 584] width 99 height 21
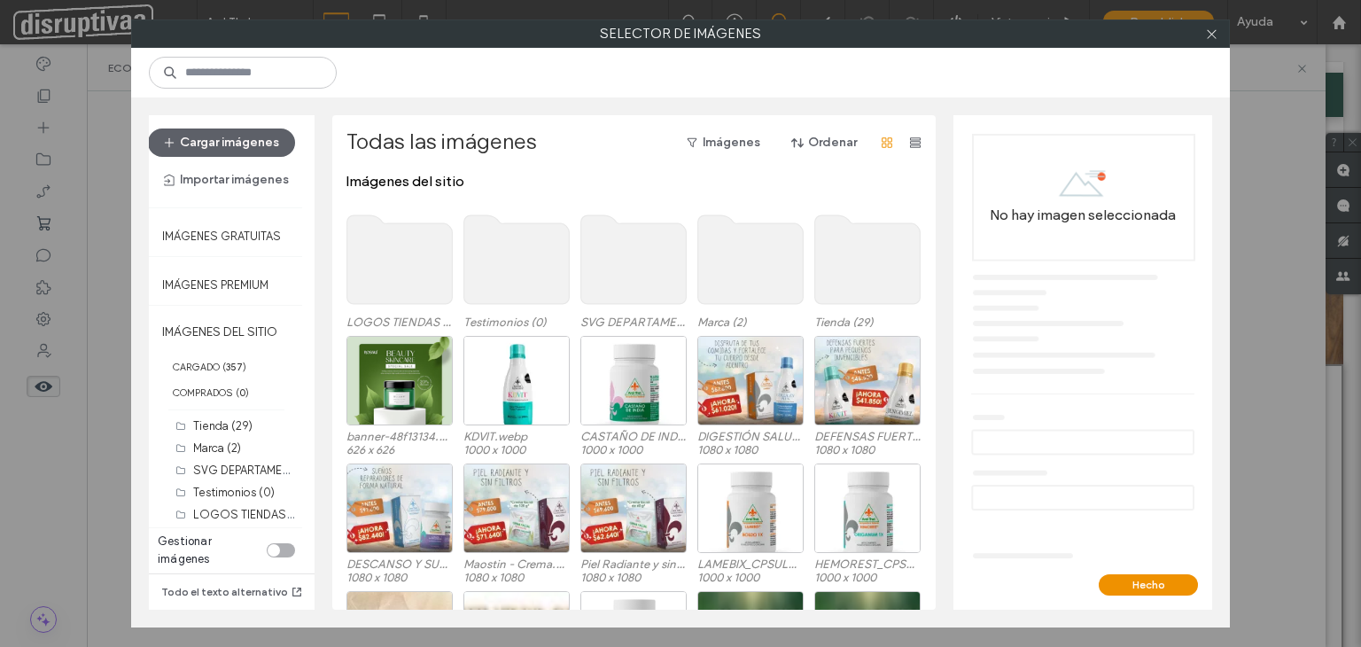
click at [819, 242] on use at bounding box center [867, 259] width 105 height 89
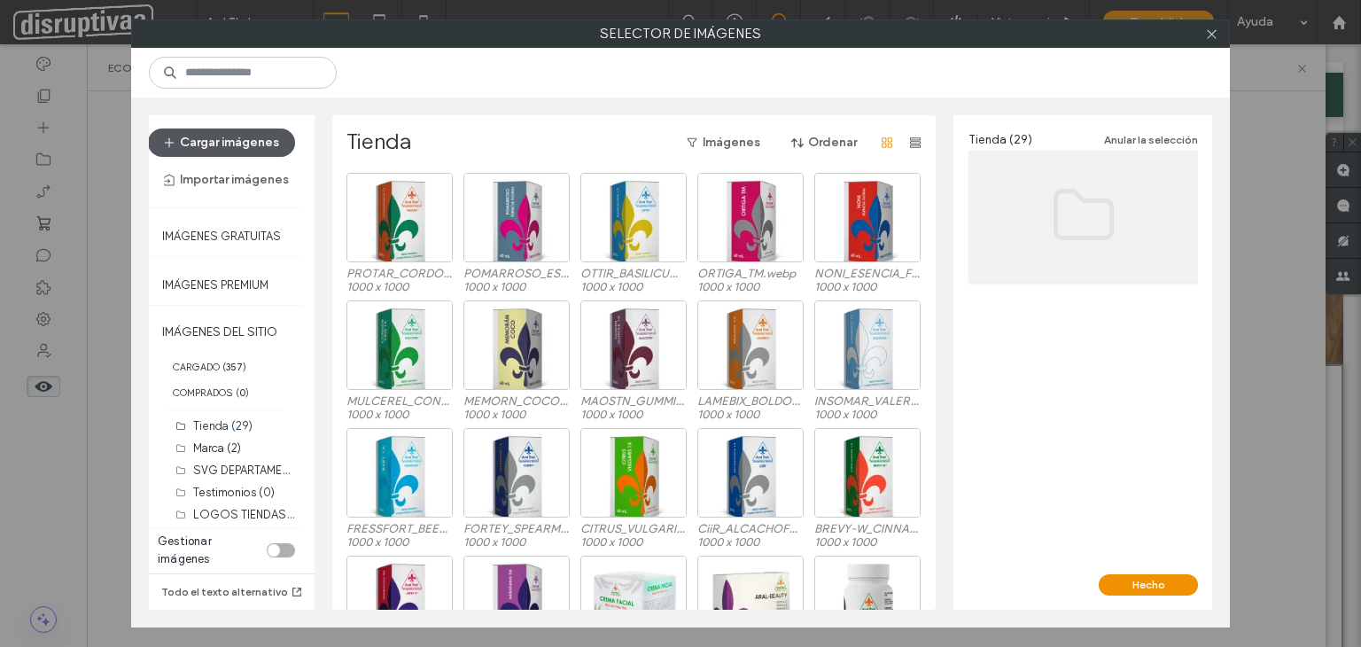
click at [237, 128] on button "Cargar imágenes" at bounding box center [221, 142] width 147 height 28
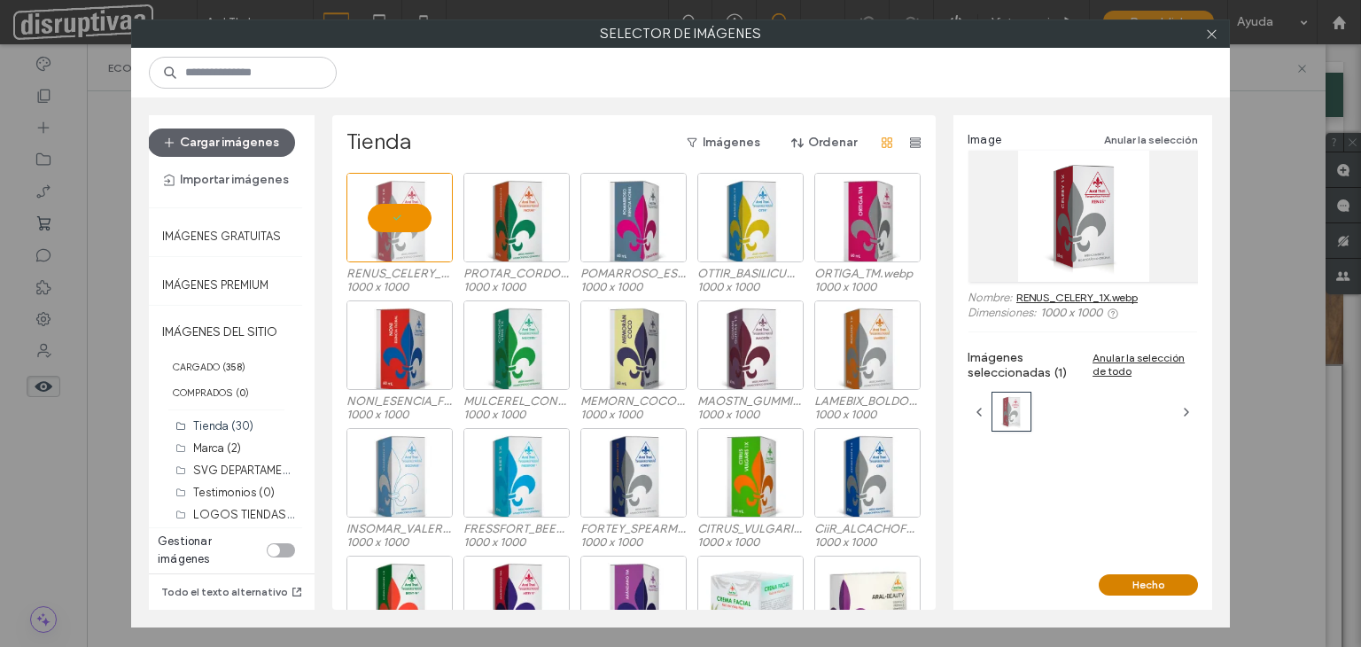
click at [1134, 575] on button "Hecho" at bounding box center [1147, 584] width 99 height 21
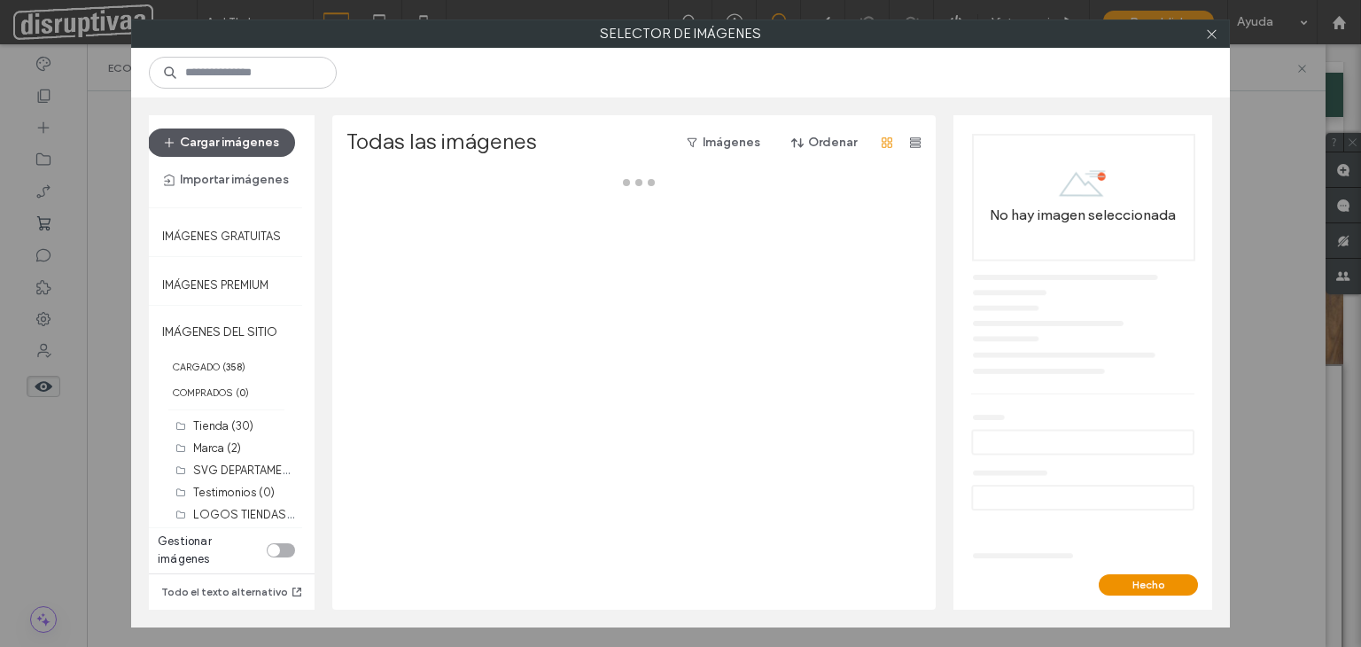
click at [237, 136] on button "Cargar imágenes" at bounding box center [221, 142] width 147 height 28
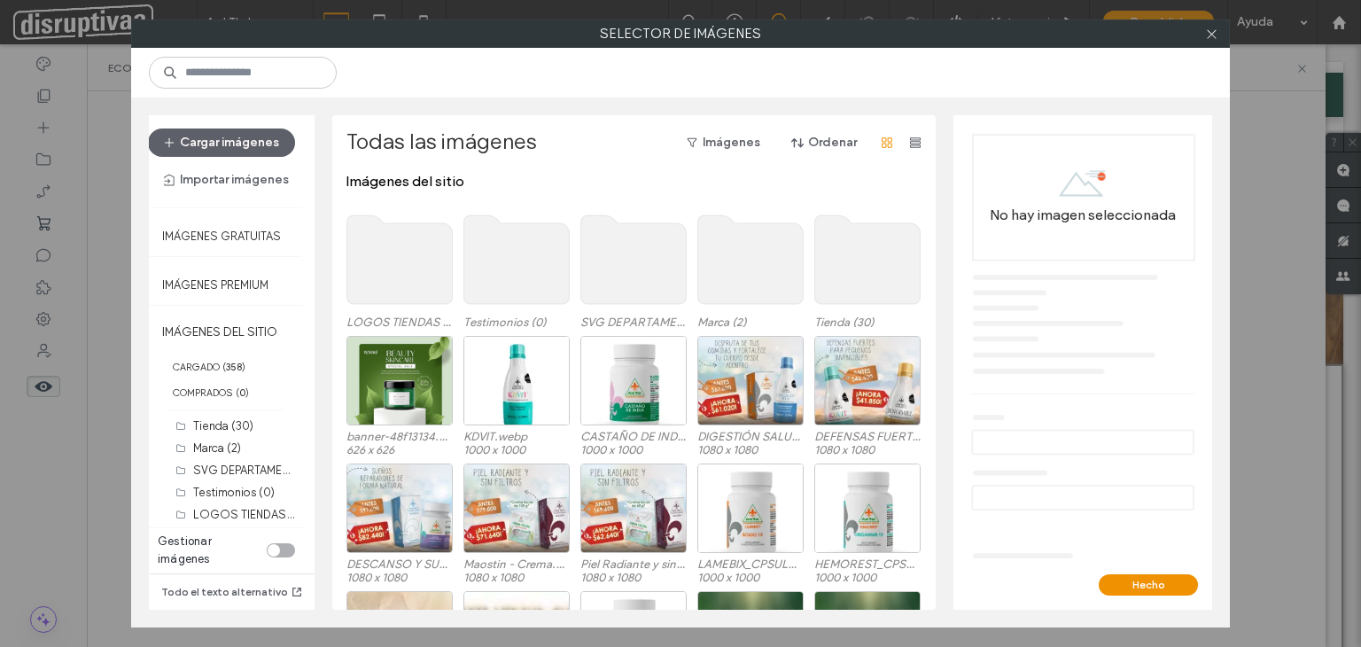
click at [842, 278] on use at bounding box center [867, 259] width 105 height 89
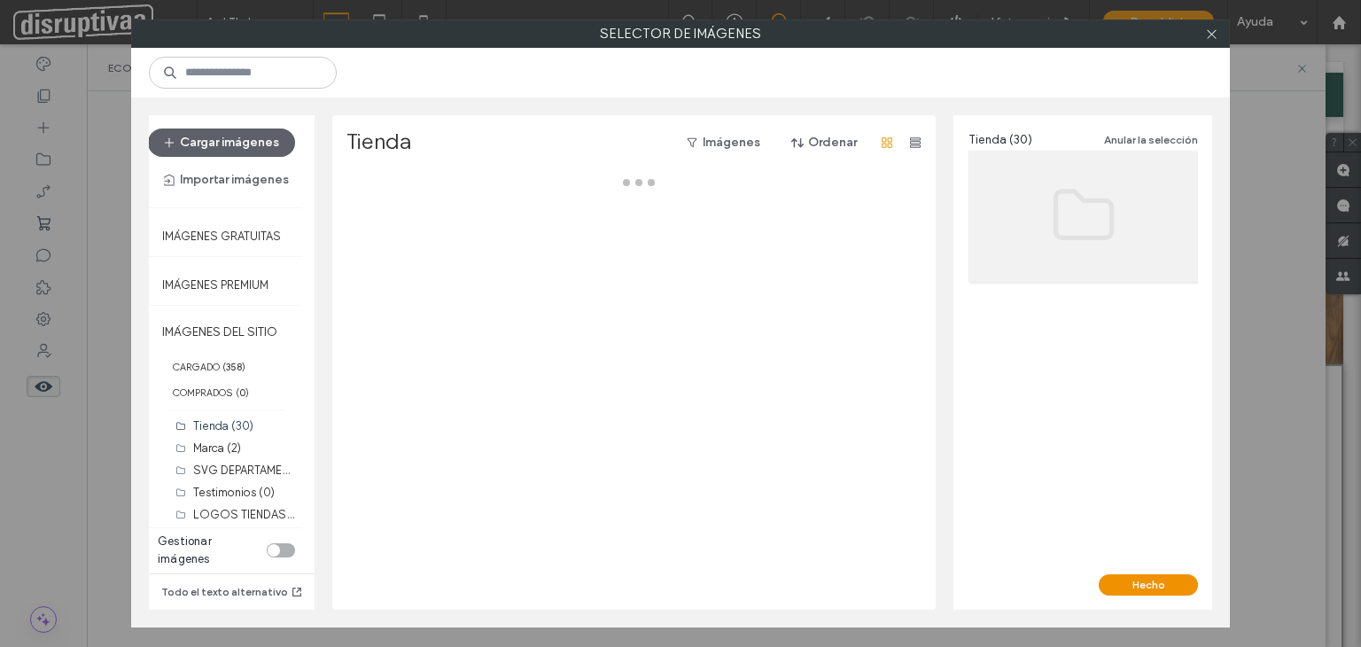
click at [842, 279] on div at bounding box center [638, 391] width 585 height 437
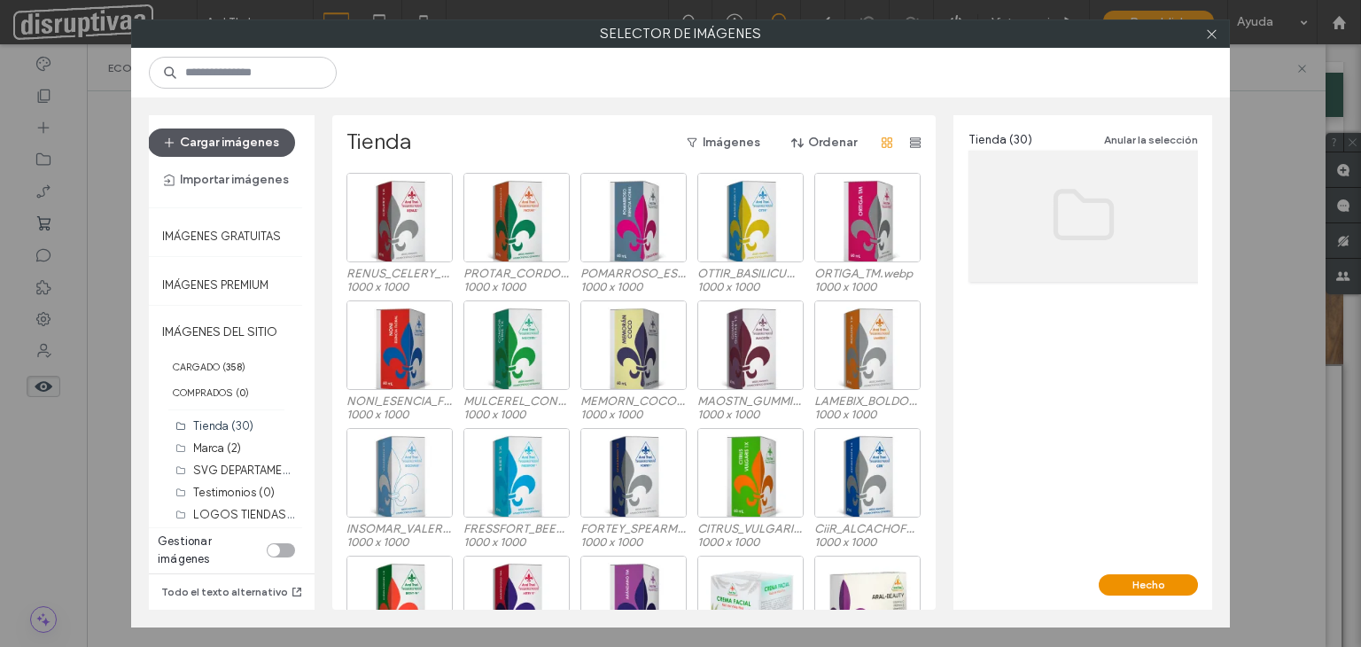
click at [252, 136] on button "Cargar imágenes" at bounding box center [221, 142] width 147 height 28
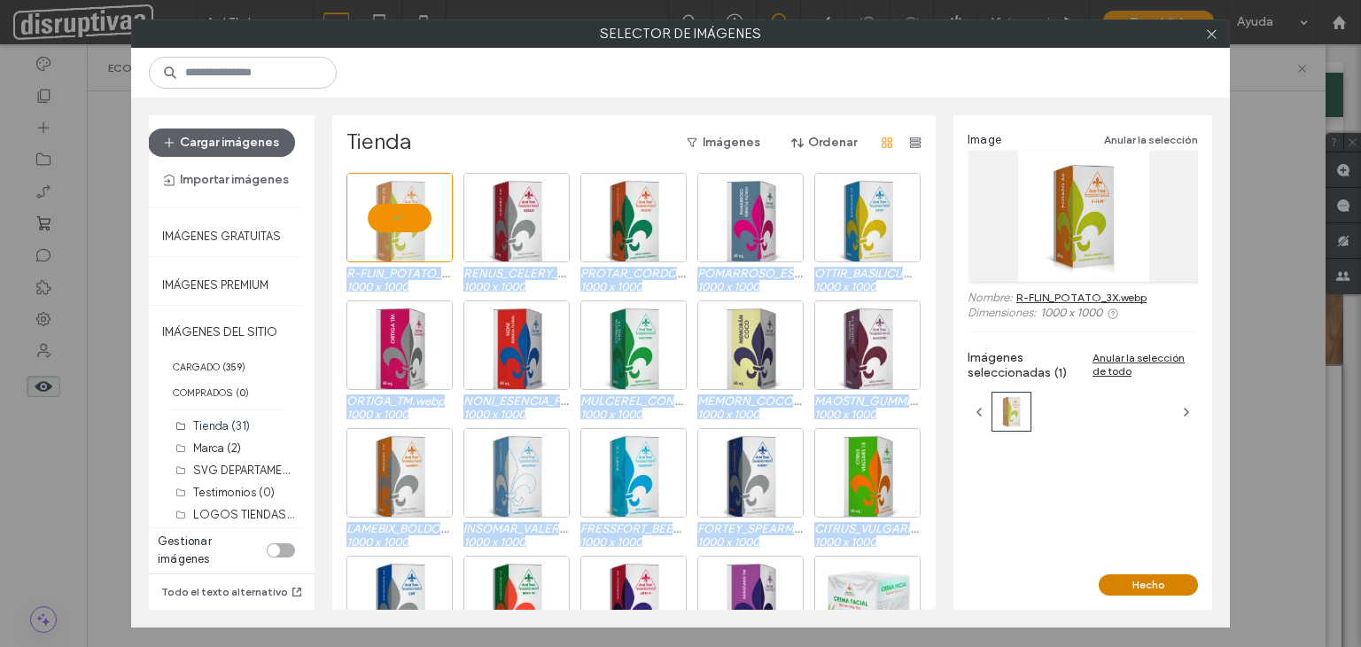
click at [1153, 584] on button "Hecho" at bounding box center [1147, 584] width 99 height 21
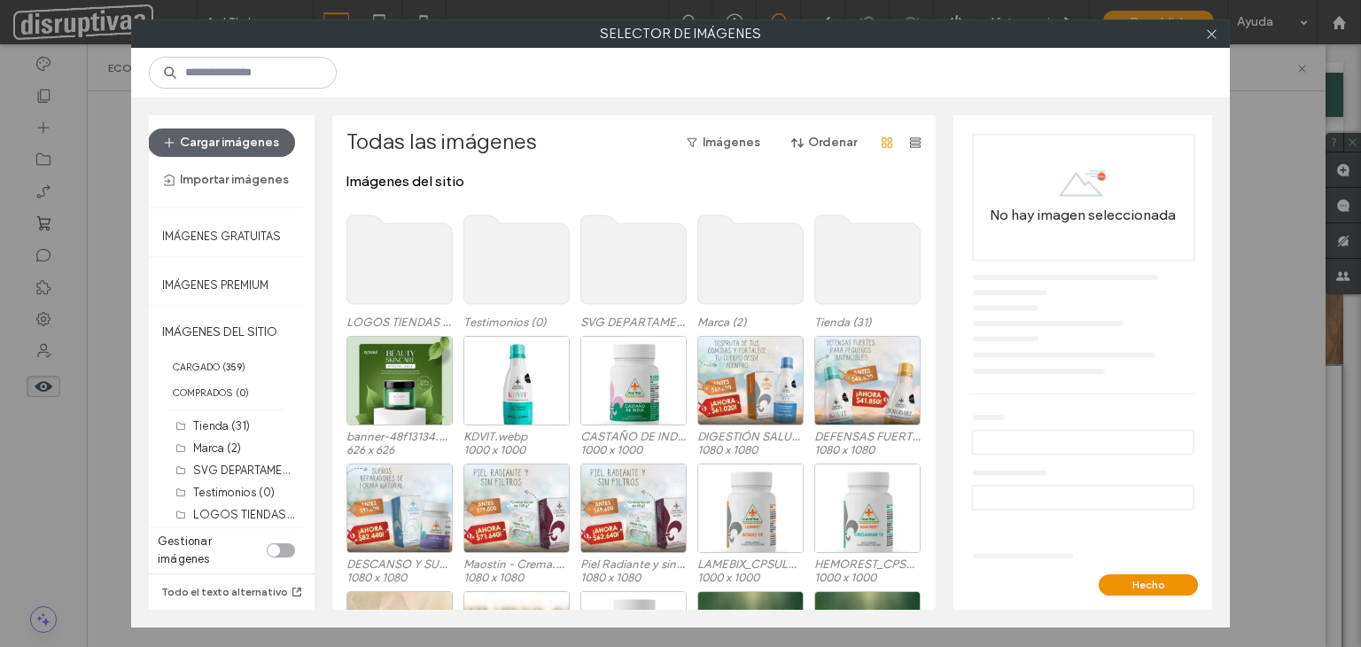
click at [847, 242] on use at bounding box center [867, 259] width 105 height 89
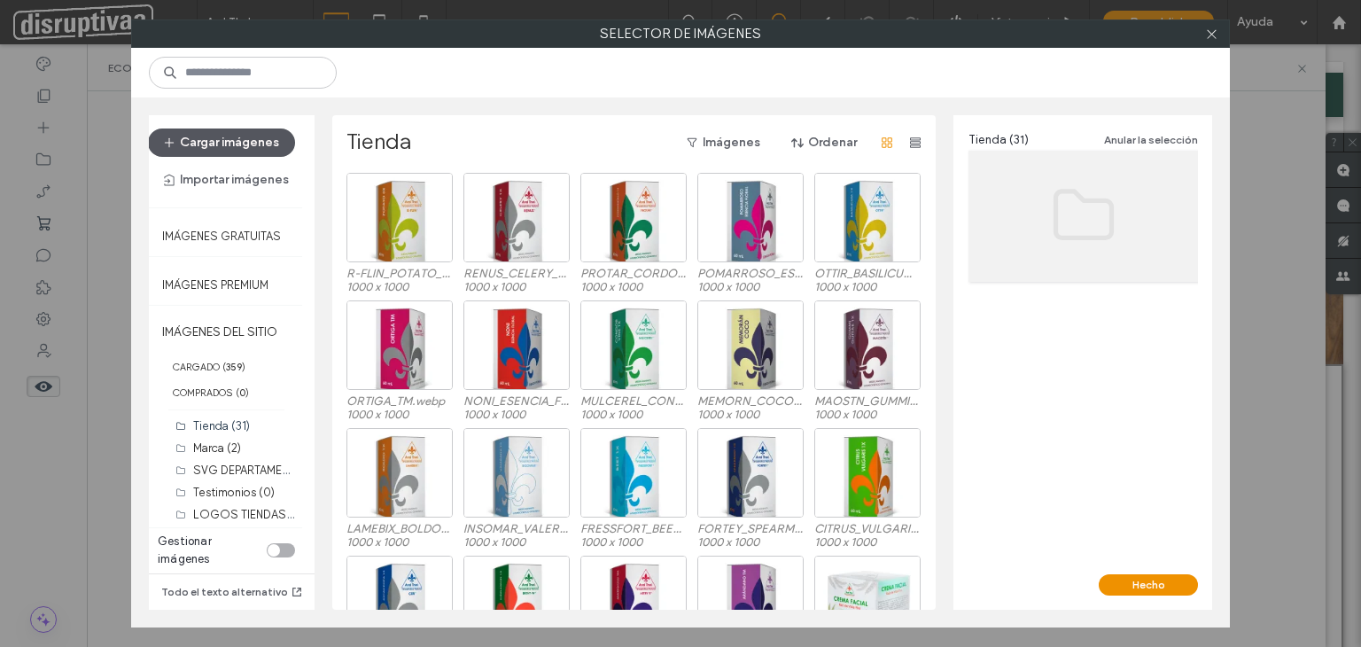
click at [245, 146] on button "Cargar imágenes" at bounding box center [221, 142] width 147 height 28
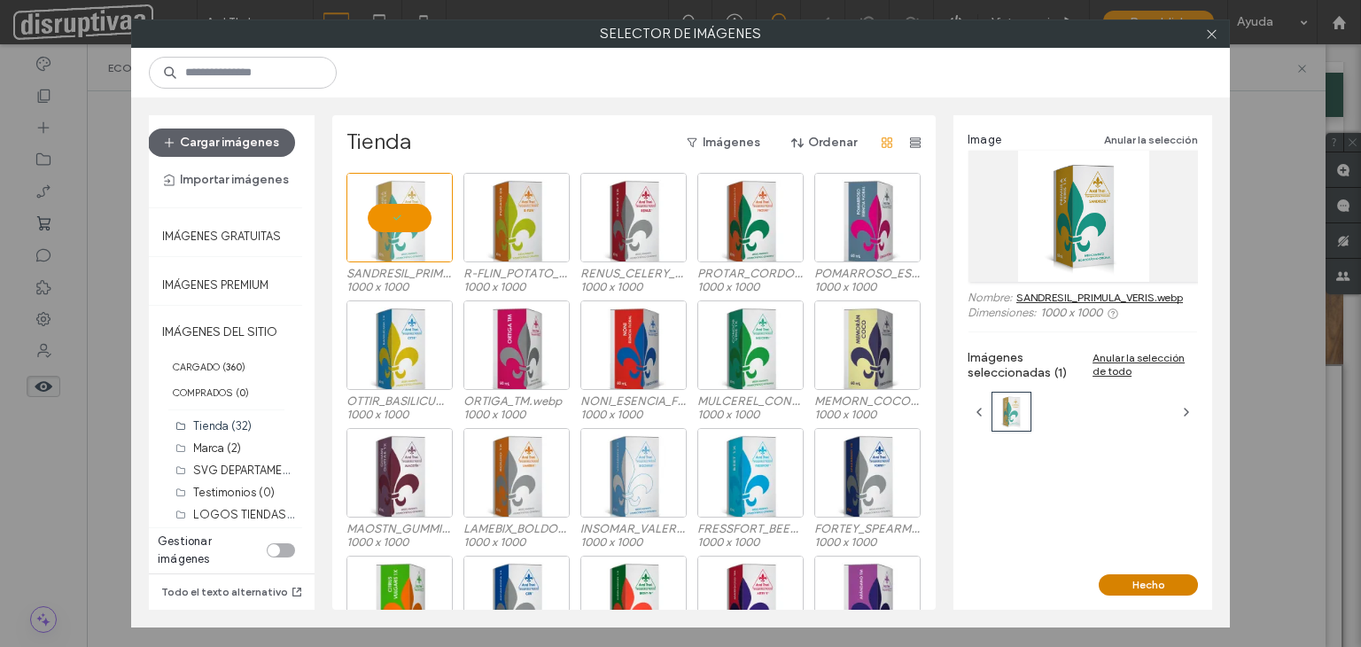
click at [1155, 586] on button "Hecho" at bounding box center [1147, 584] width 99 height 21
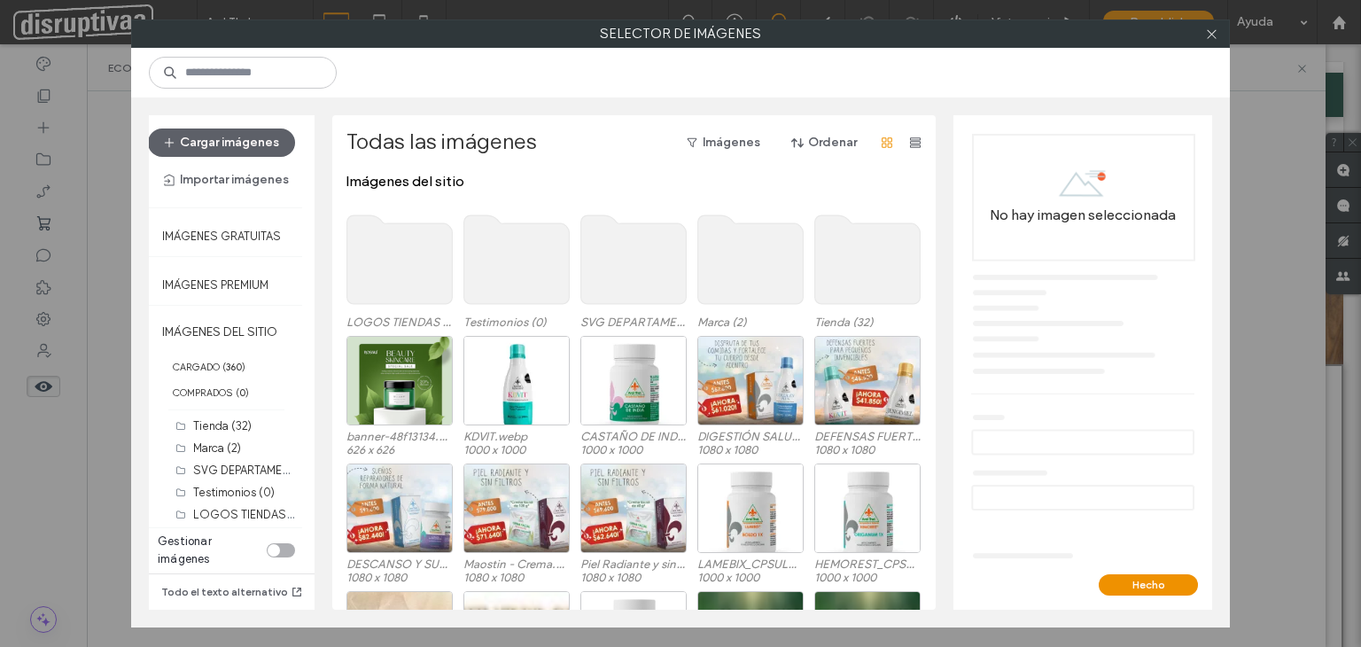
click at [847, 243] on use at bounding box center [867, 259] width 105 height 89
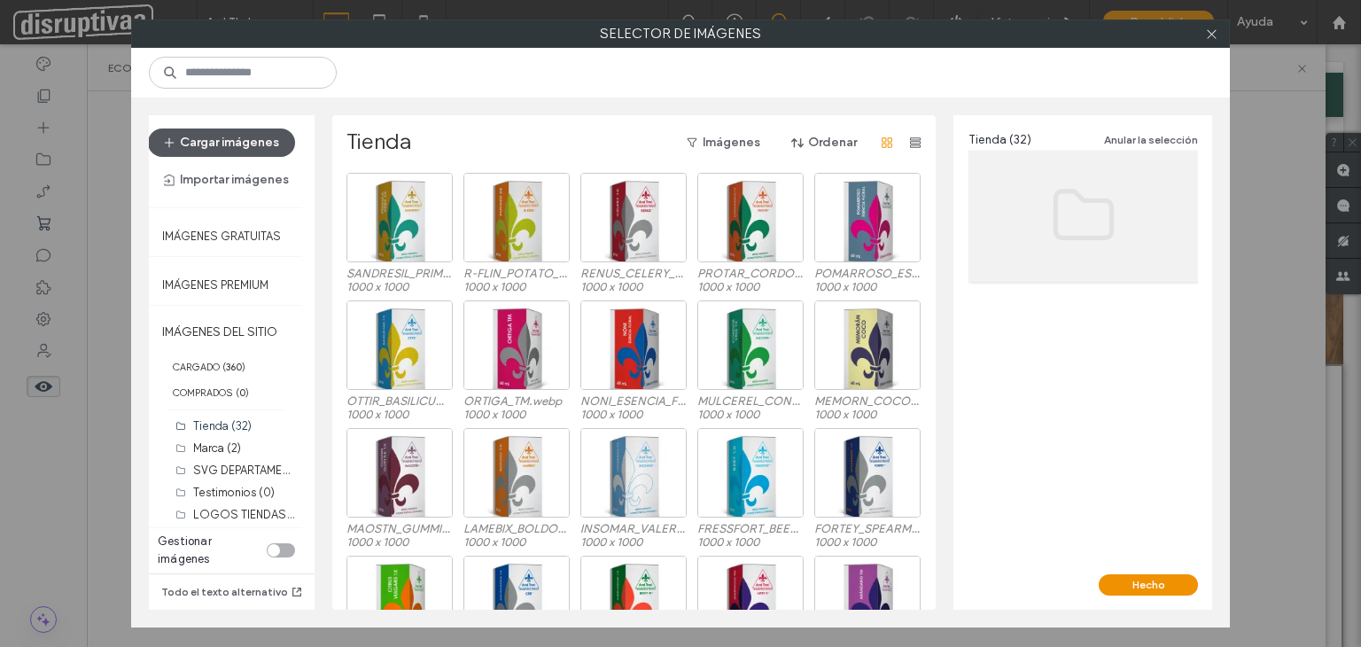
click at [256, 146] on button "Cargar imágenes" at bounding box center [221, 142] width 147 height 28
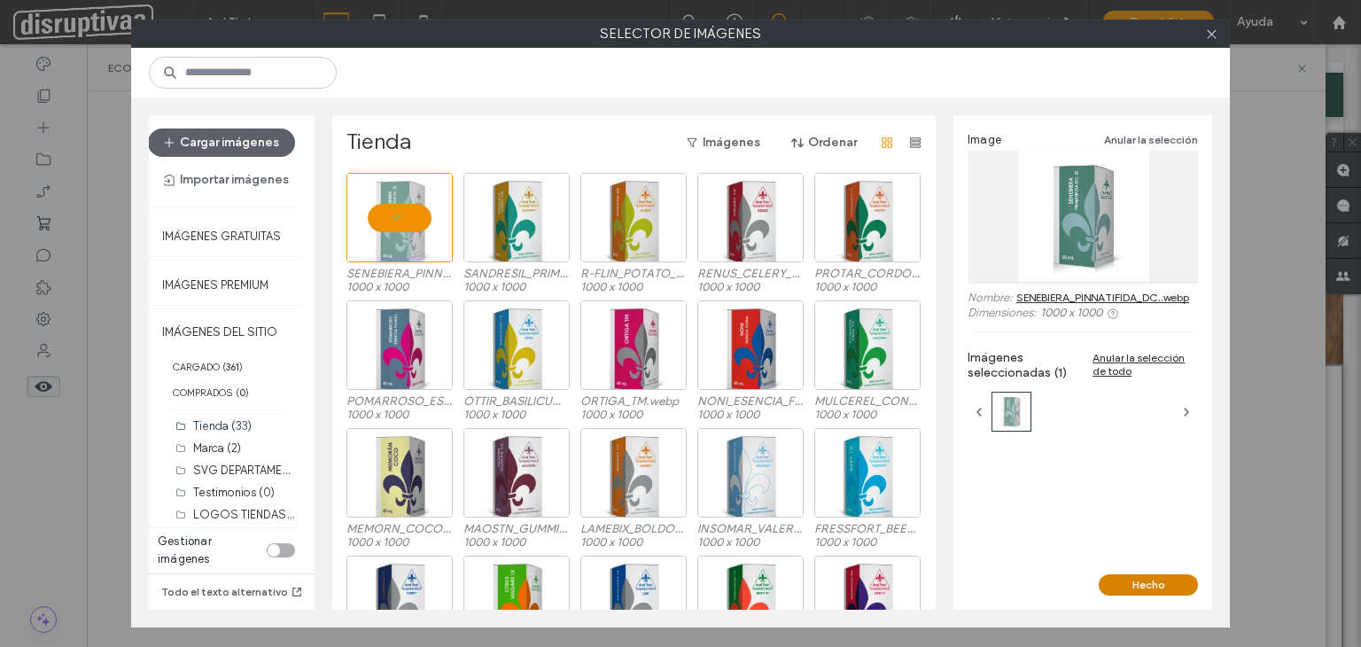
click at [1152, 582] on button "Hecho" at bounding box center [1147, 584] width 99 height 21
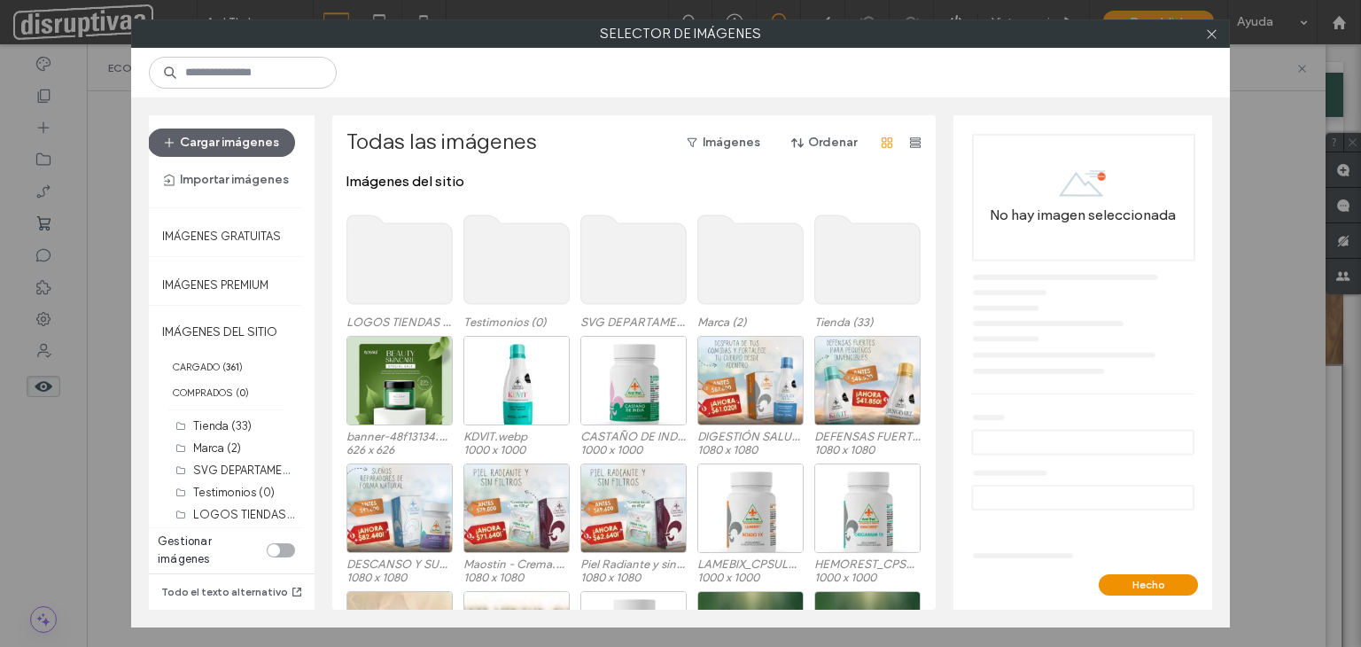
click at [847, 250] on use at bounding box center [867, 259] width 105 height 89
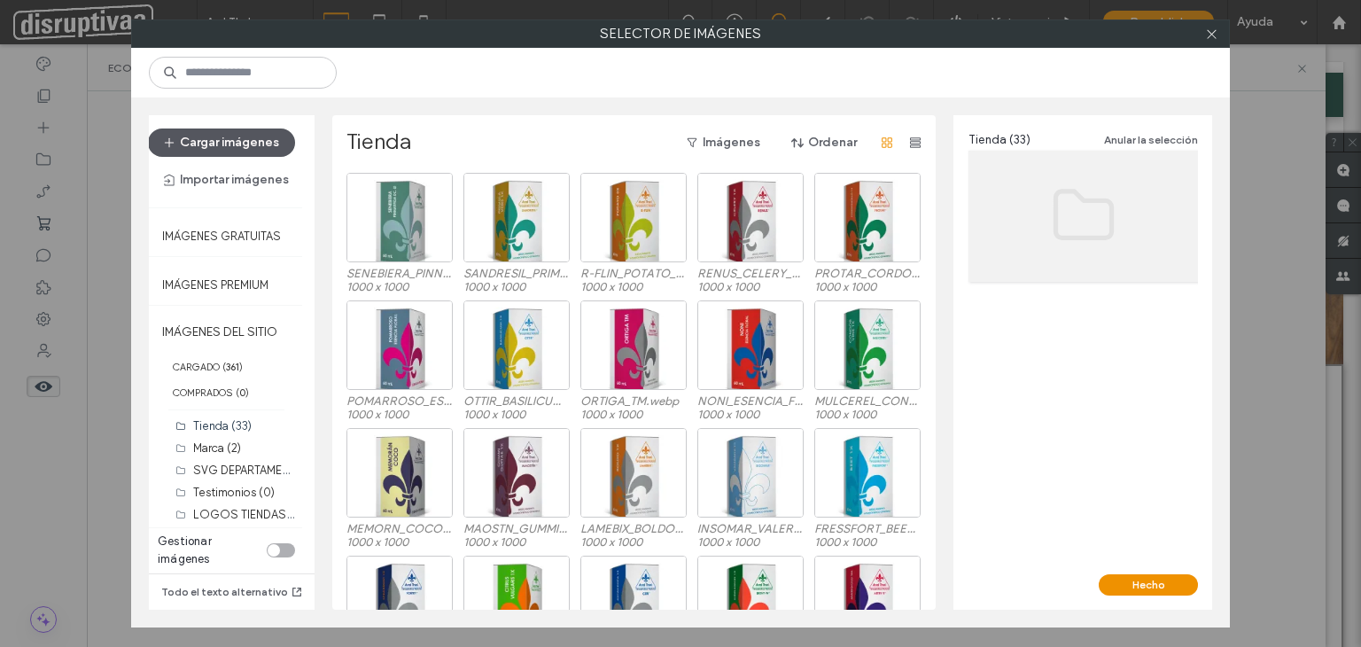
click at [266, 144] on button "Cargar imágenes" at bounding box center [221, 142] width 147 height 28
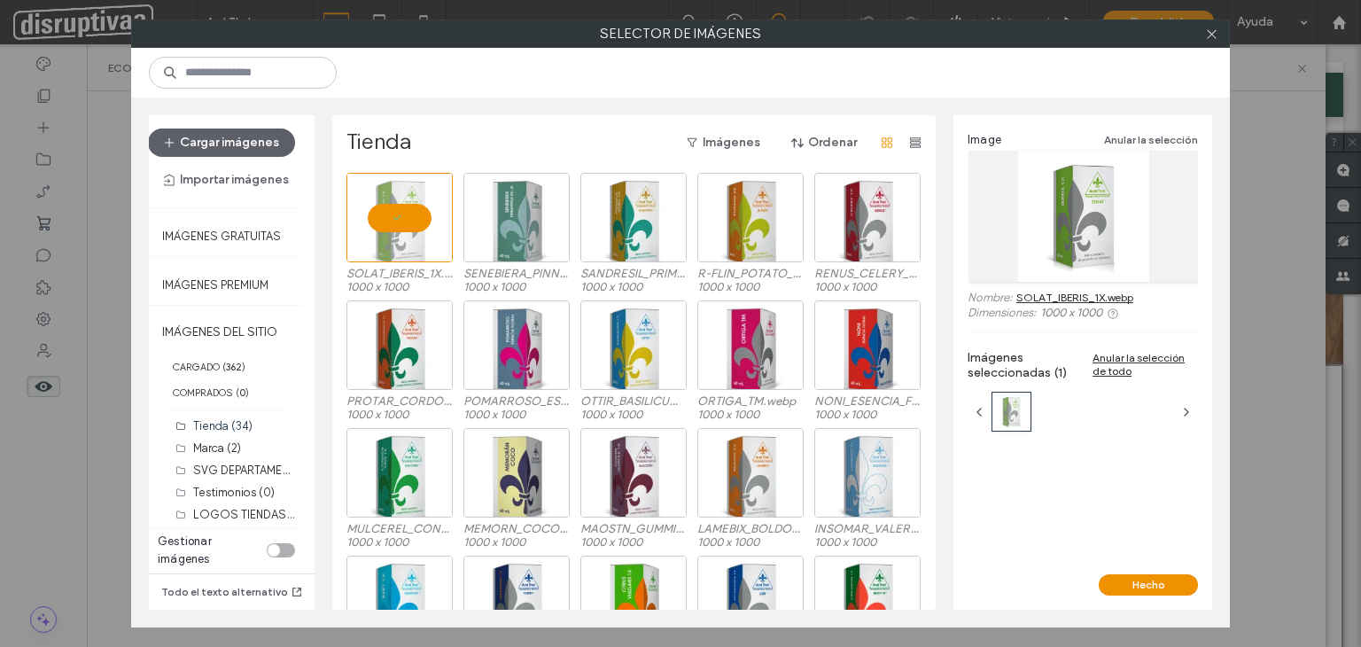
click at [1166, 584] on button "Hecho" at bounding box center [1147, 584] width 99 height 21
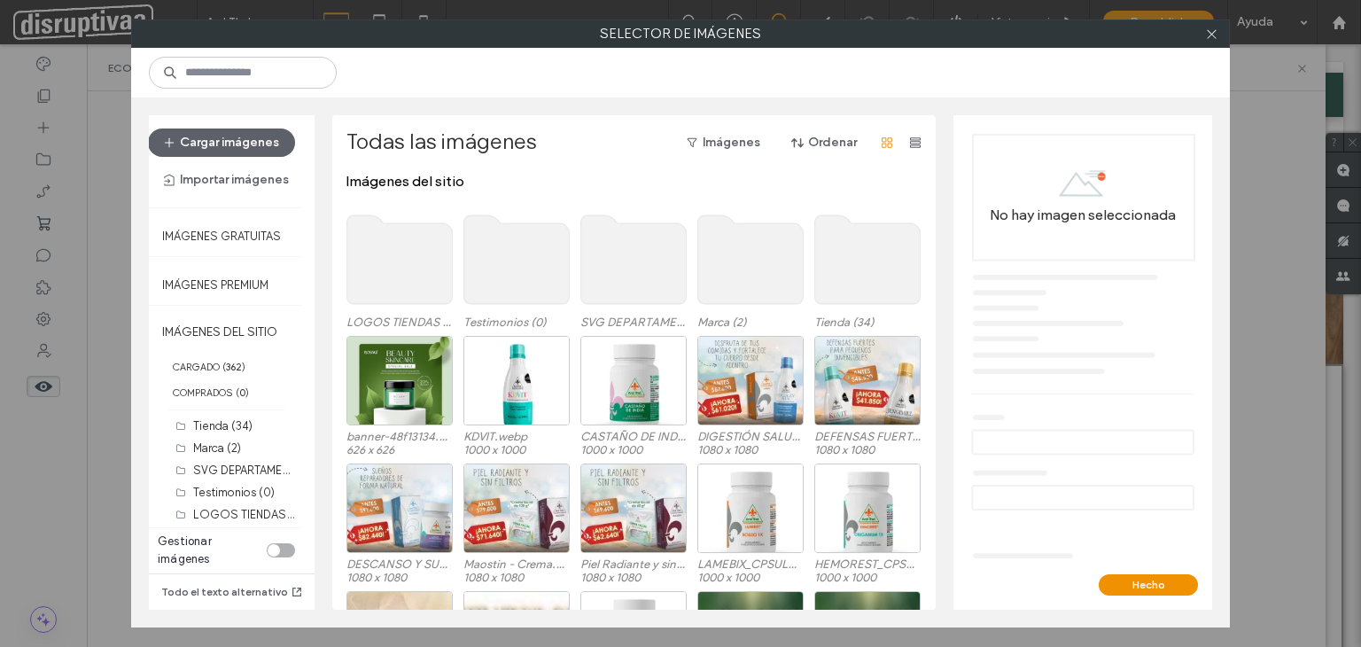
click at [842, 267] on use at bounding box center [867, 259] width 105 height 89
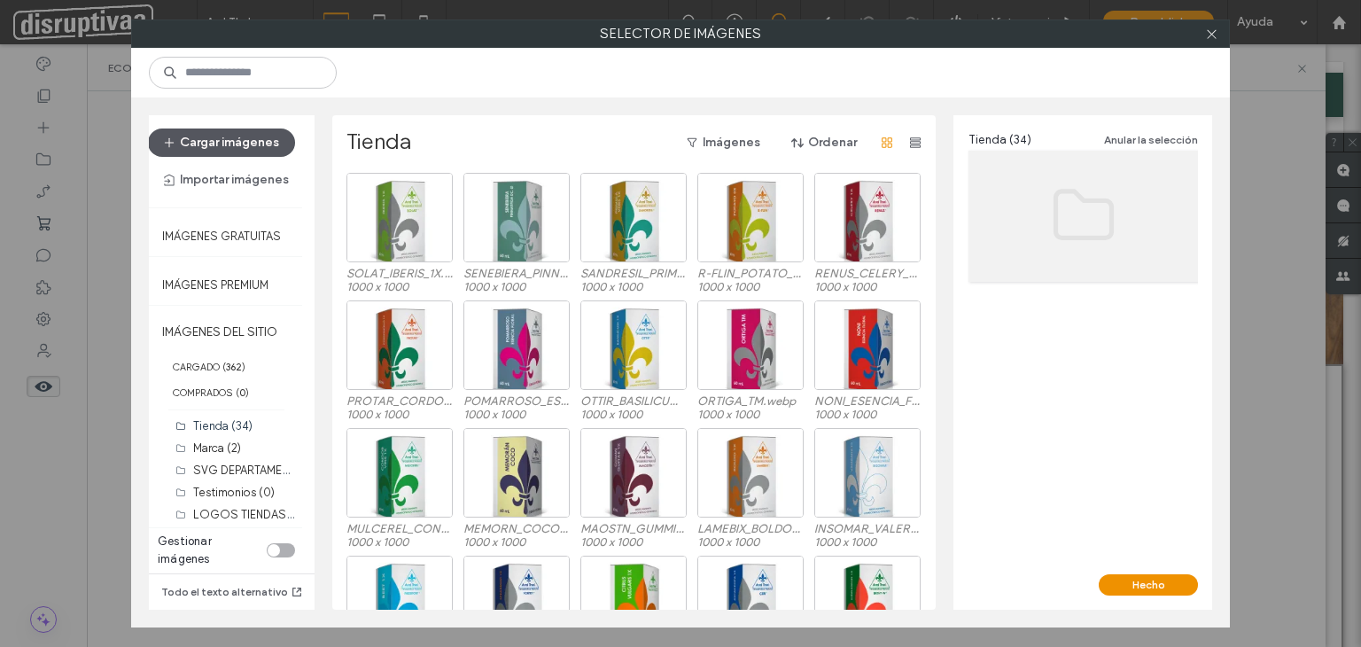
click at [235, 136] on button "Cargar imágenes" at bounding box center [221, 142] width 147 height 28
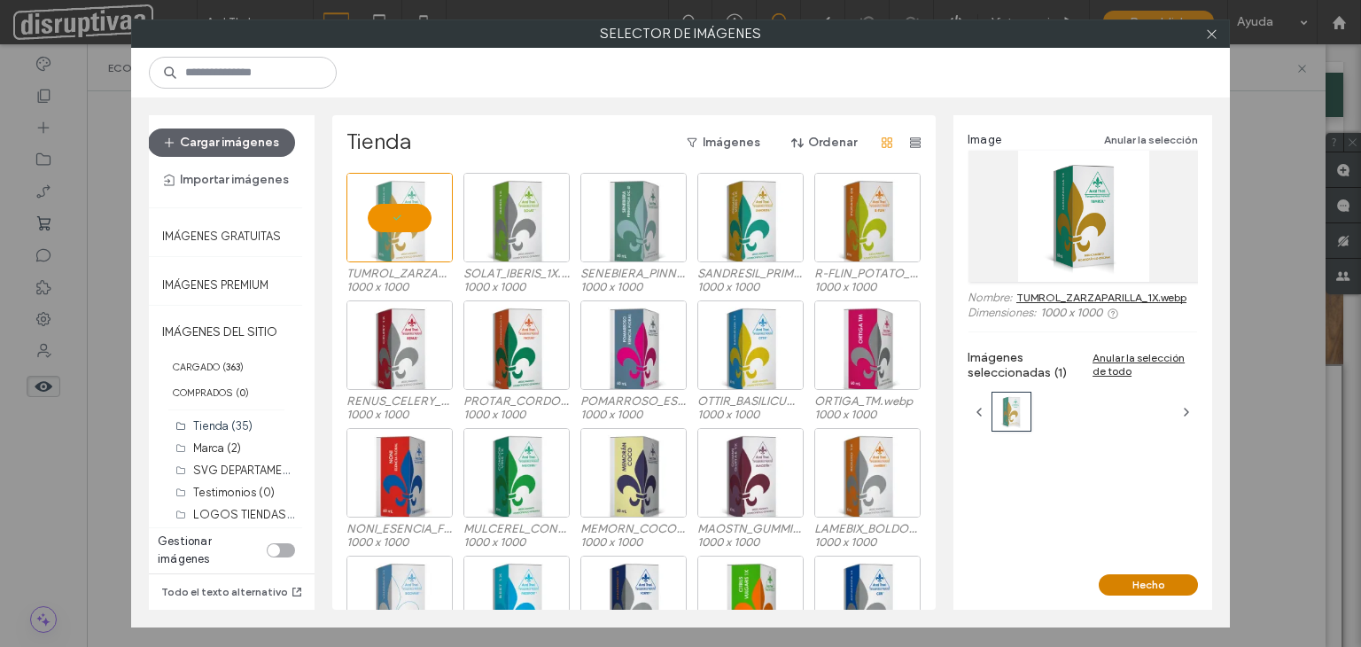
click at [1128, 584] on button "Hecho" at bounding box center [1147, 584] width 99 height 21
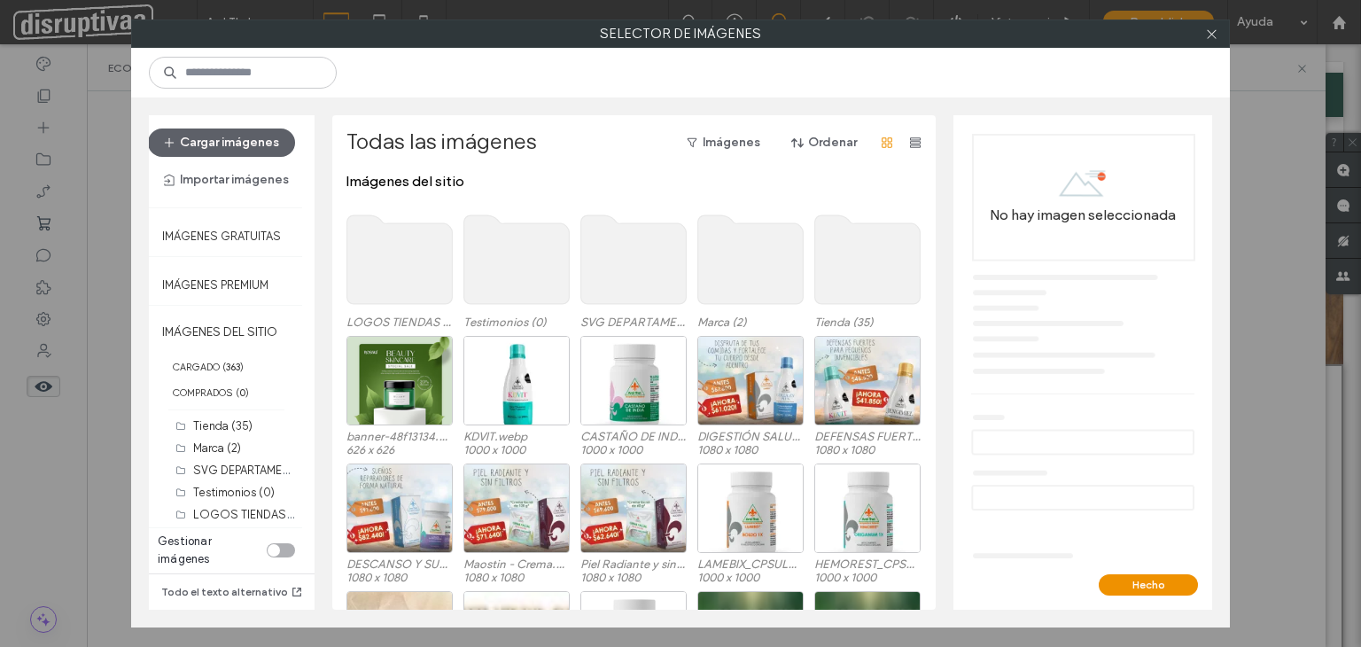
click at [868, 249] on use at bounding box center [867, 259] width 105 height 89
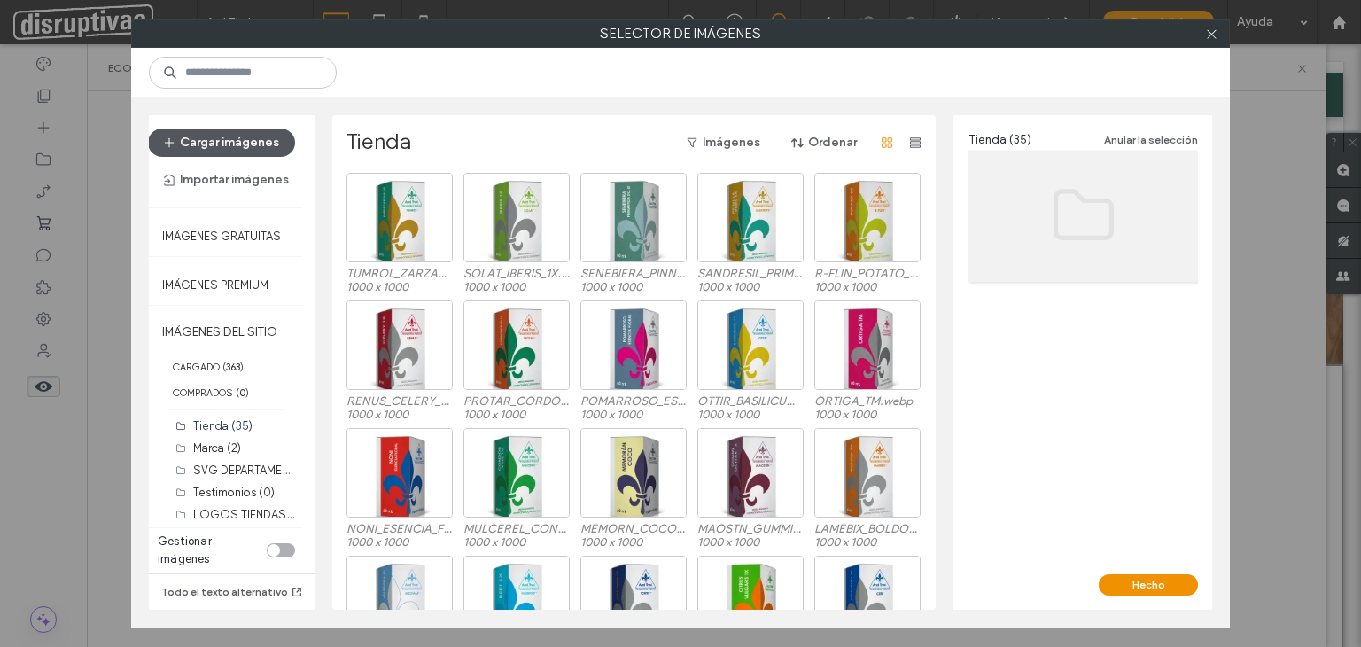
click at [210, 140] on button "Cargar imágenes" at bounding box center [221, 142] width 147 height 28
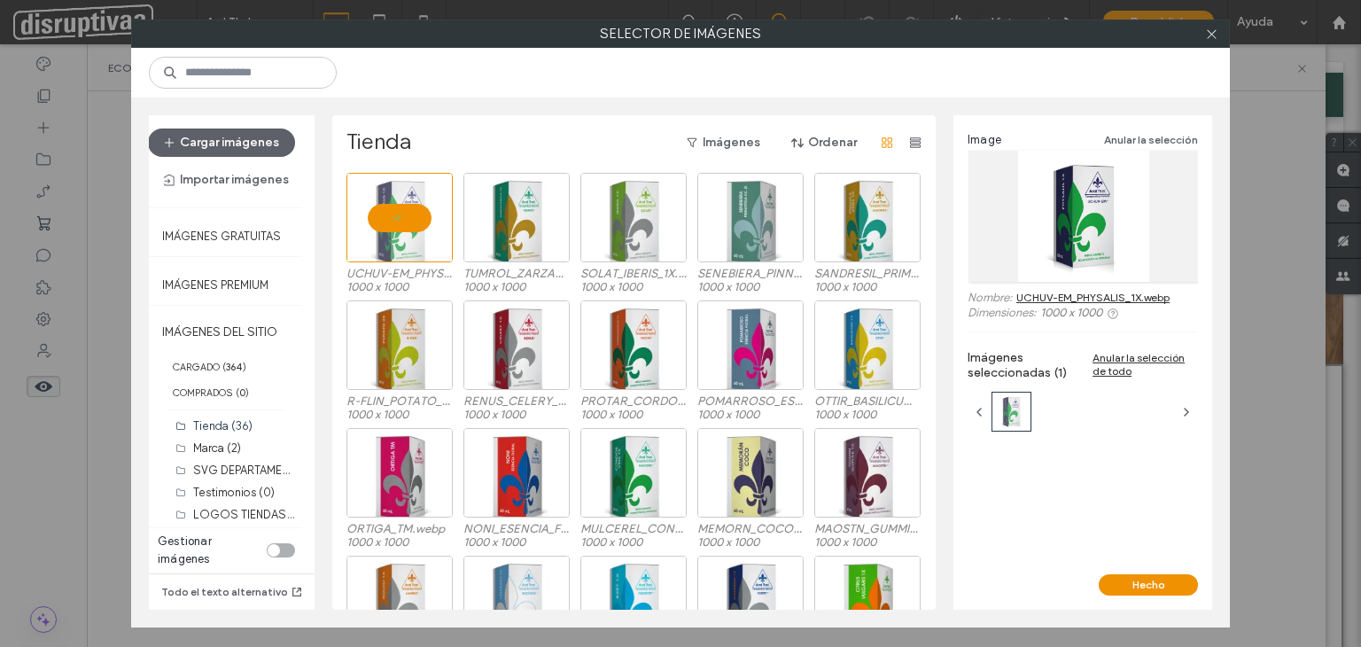
click at [1113, 575] on button "Hecho" at bounding box center [1147, 584] width 99 height 21
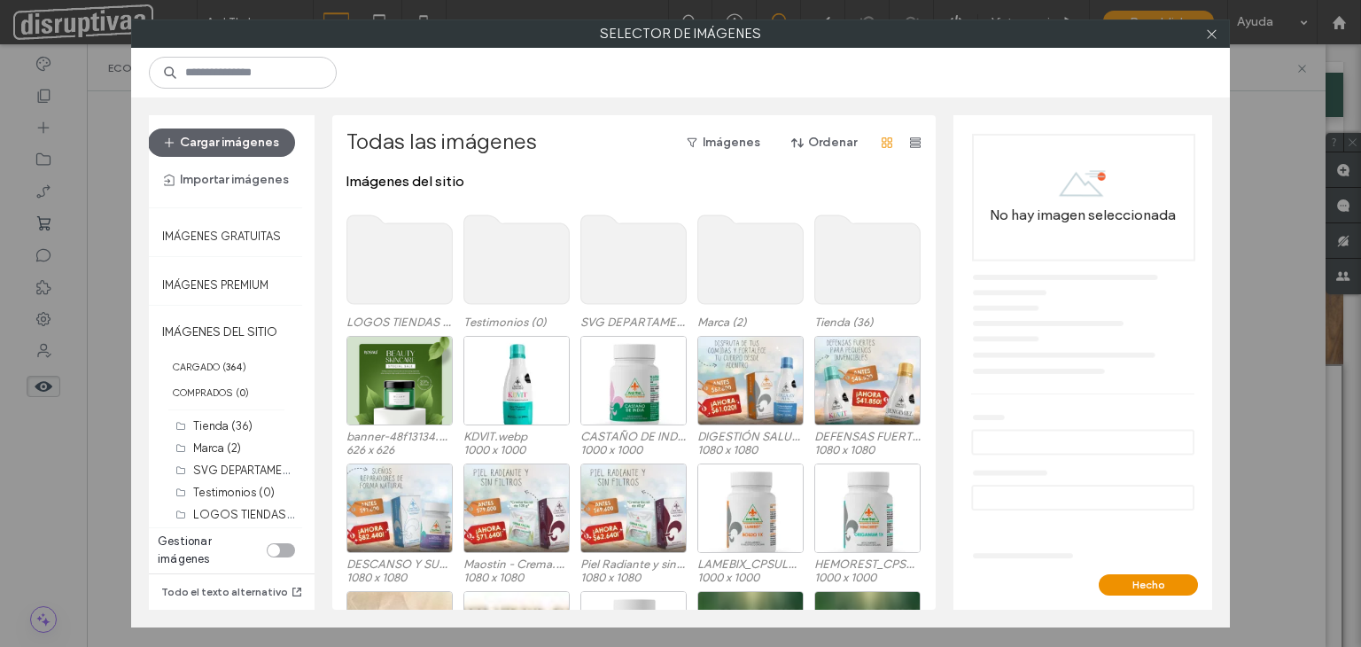
click at [241, 135] on button "Cargar imágenes" at bounding box center [221, 142] width 147 height 28
click at [847, 268] on use at bounding box center [867, 259] width 105 height 89
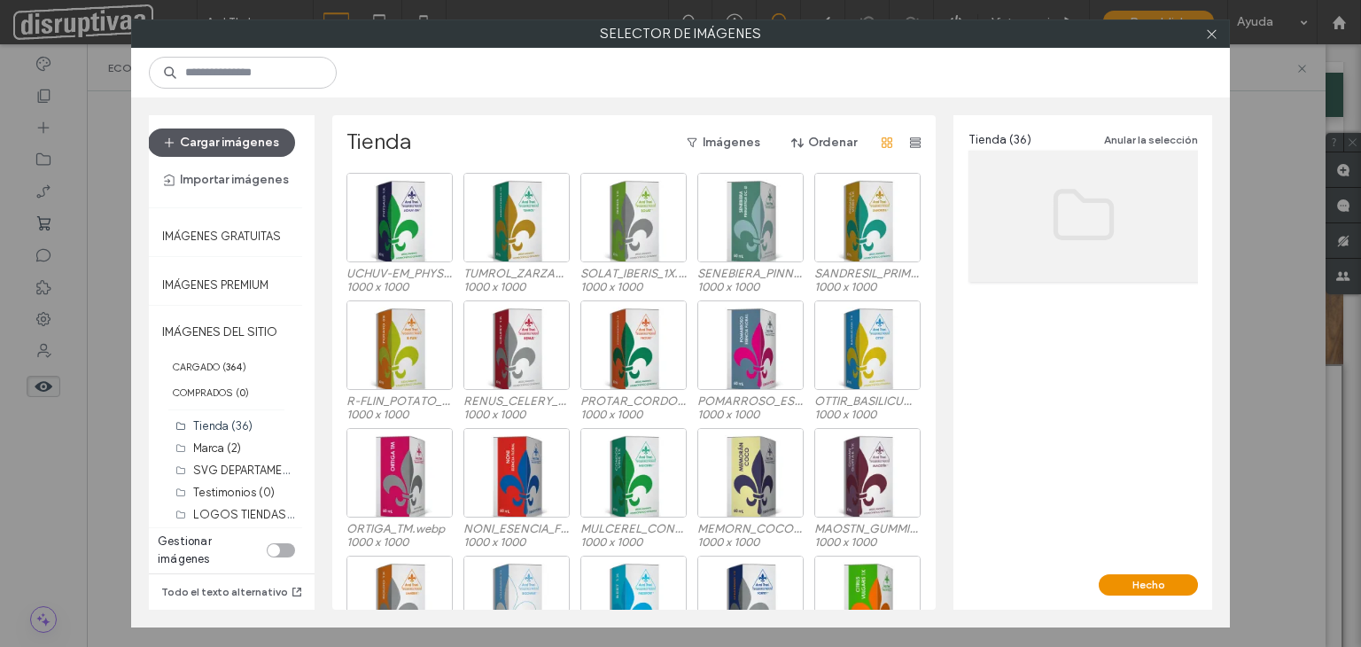
click at [264, 144] on button "Cargar imágenes" at bounding box center [221, 142] width 147 height 28
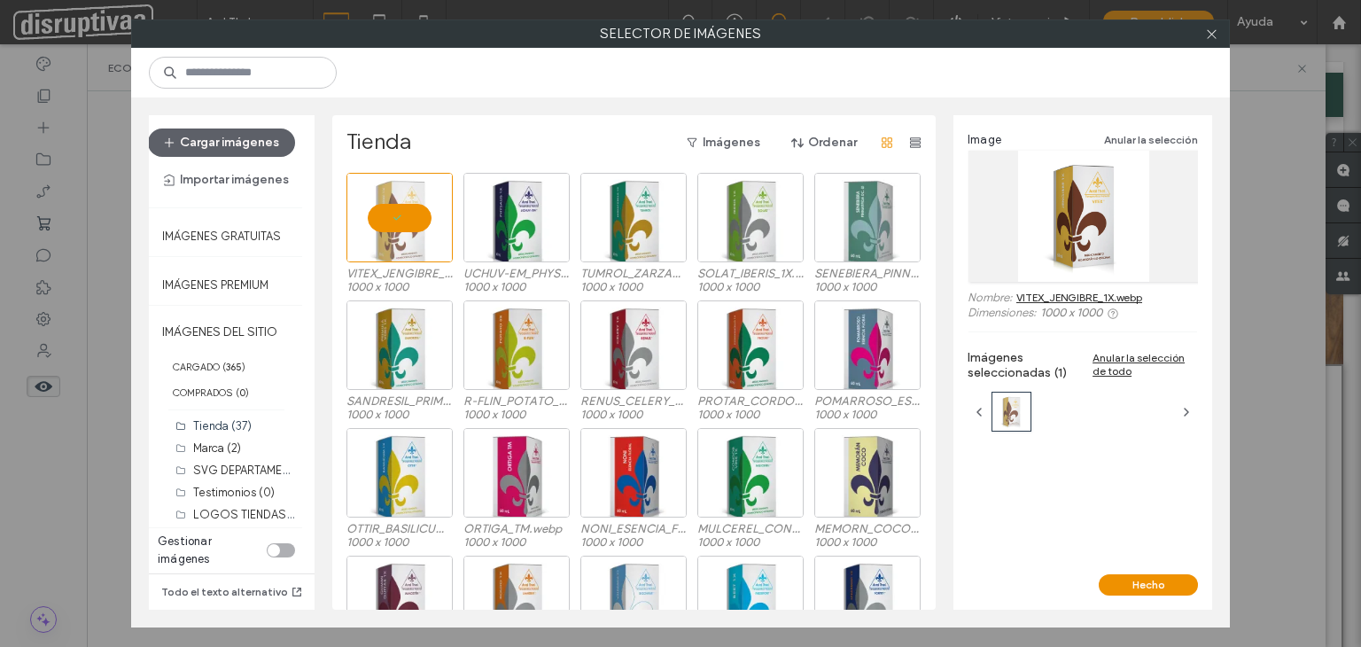
click at [1152, 586] on button "Hecho" at bounding box center [1147, 584] width 99 height 21
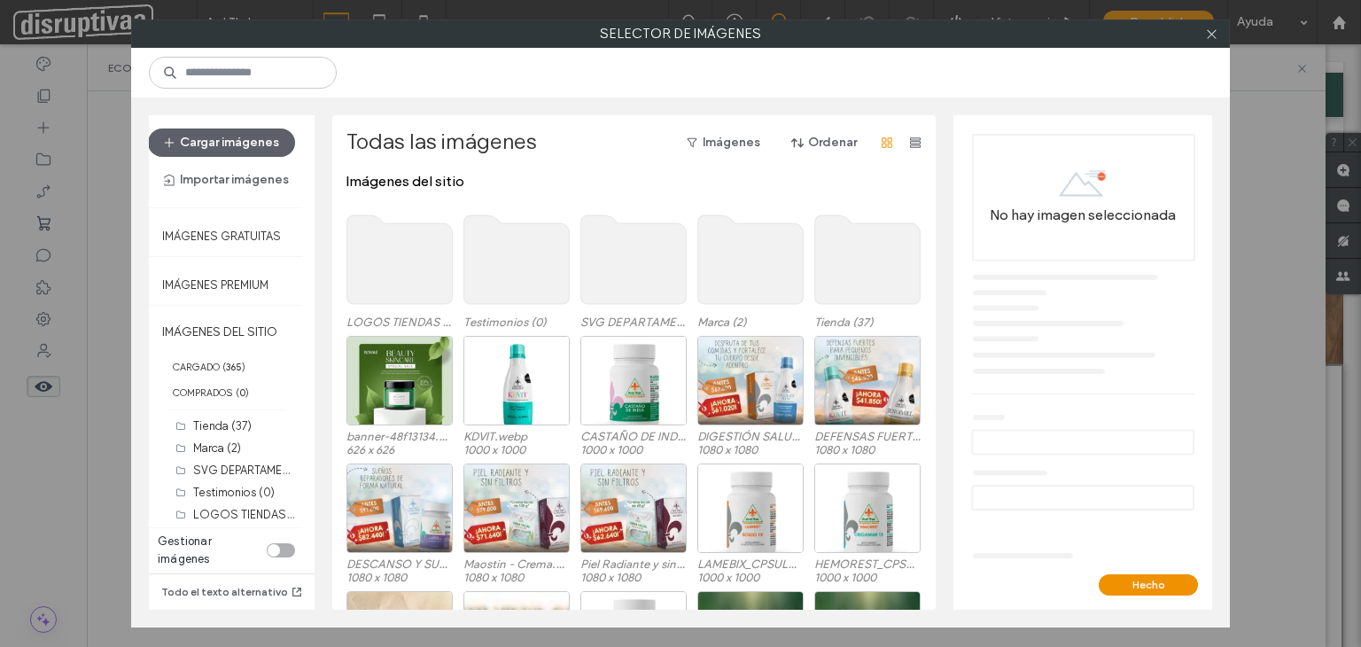
click at [875, 257] on use at bounding box center [867, 259] width 105 height 89
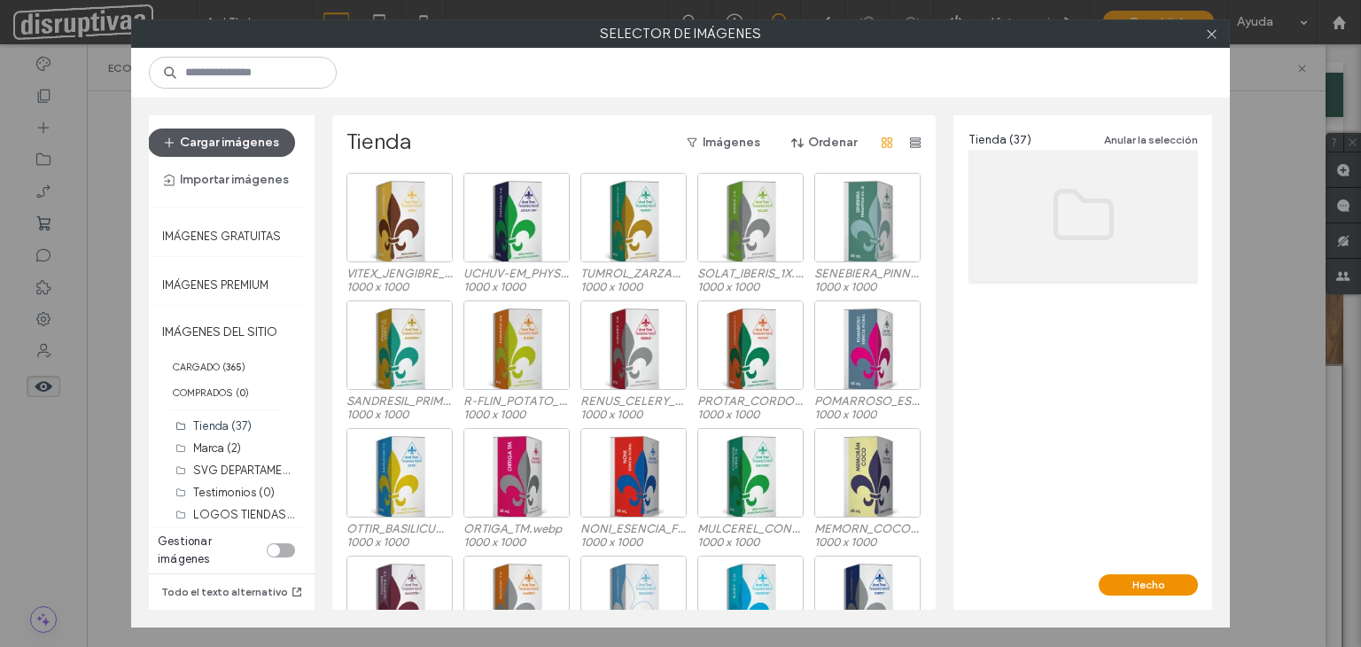
click at [259, 144] on button "Cargar imágenes" at bounding box center [221, 142] width 147 height 28
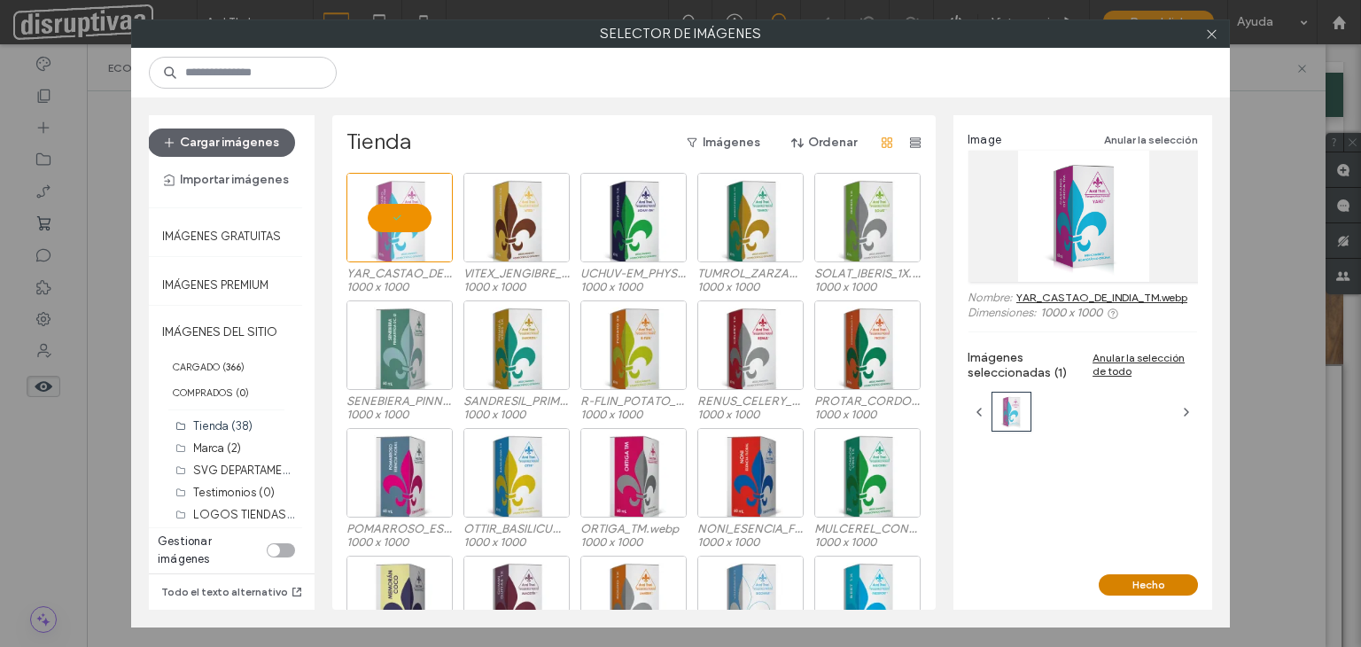
click at [1157, 579] on button "Hecho" at bounding box center [1147, 584] width 99 height 21
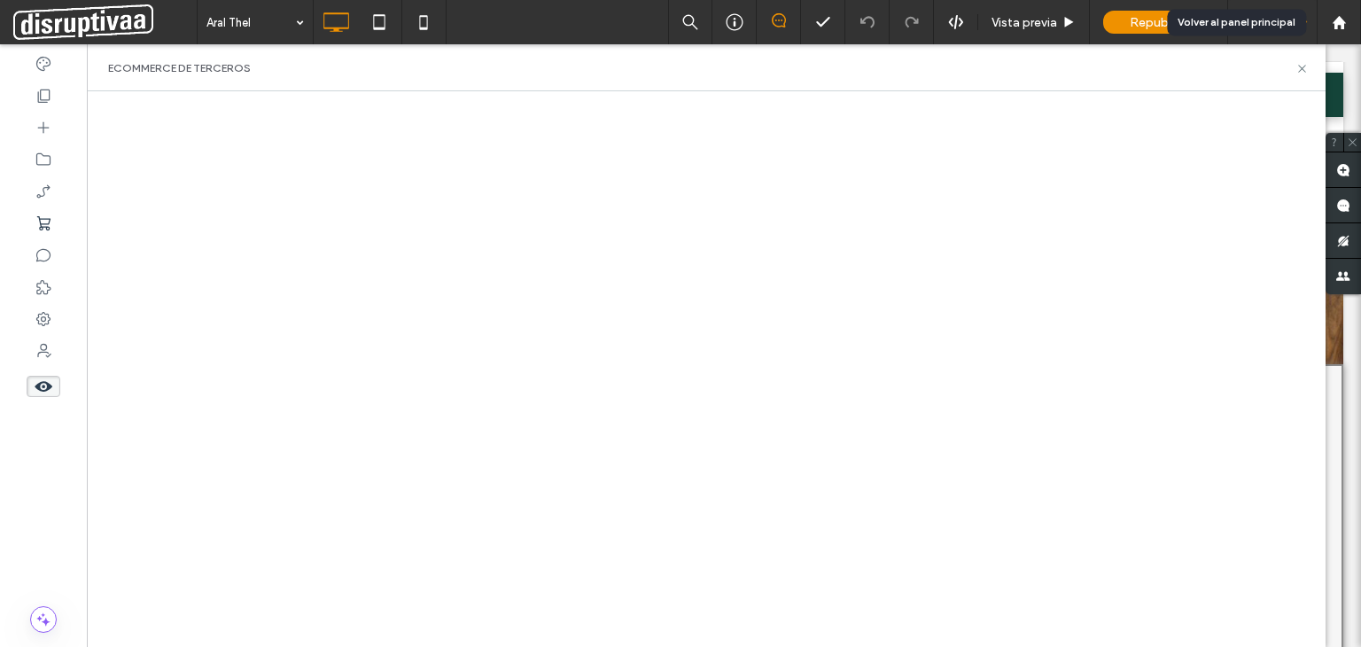
click at [1334, 22] on icon at bounding box center [1338, 22] width 15 height 15
